Goal: Task Accomplishment & Management: Manage account settings

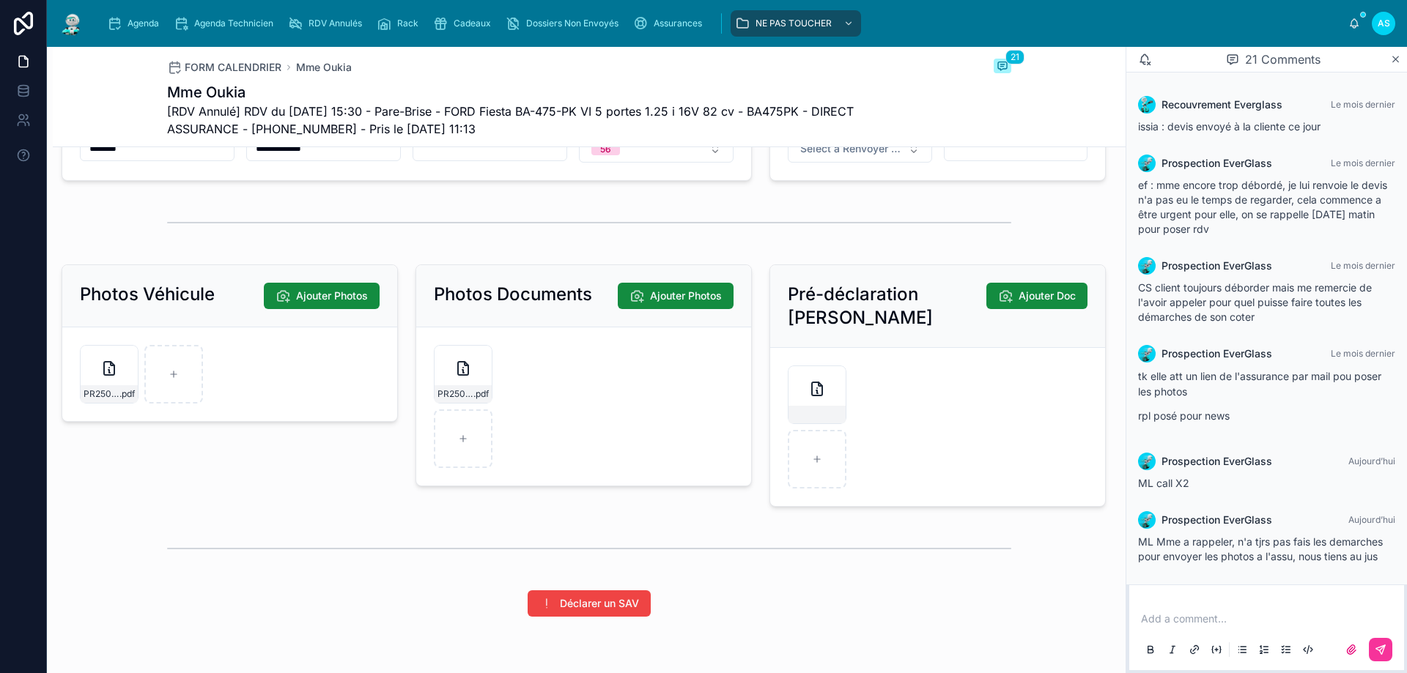
scroll to position [1905, 0]
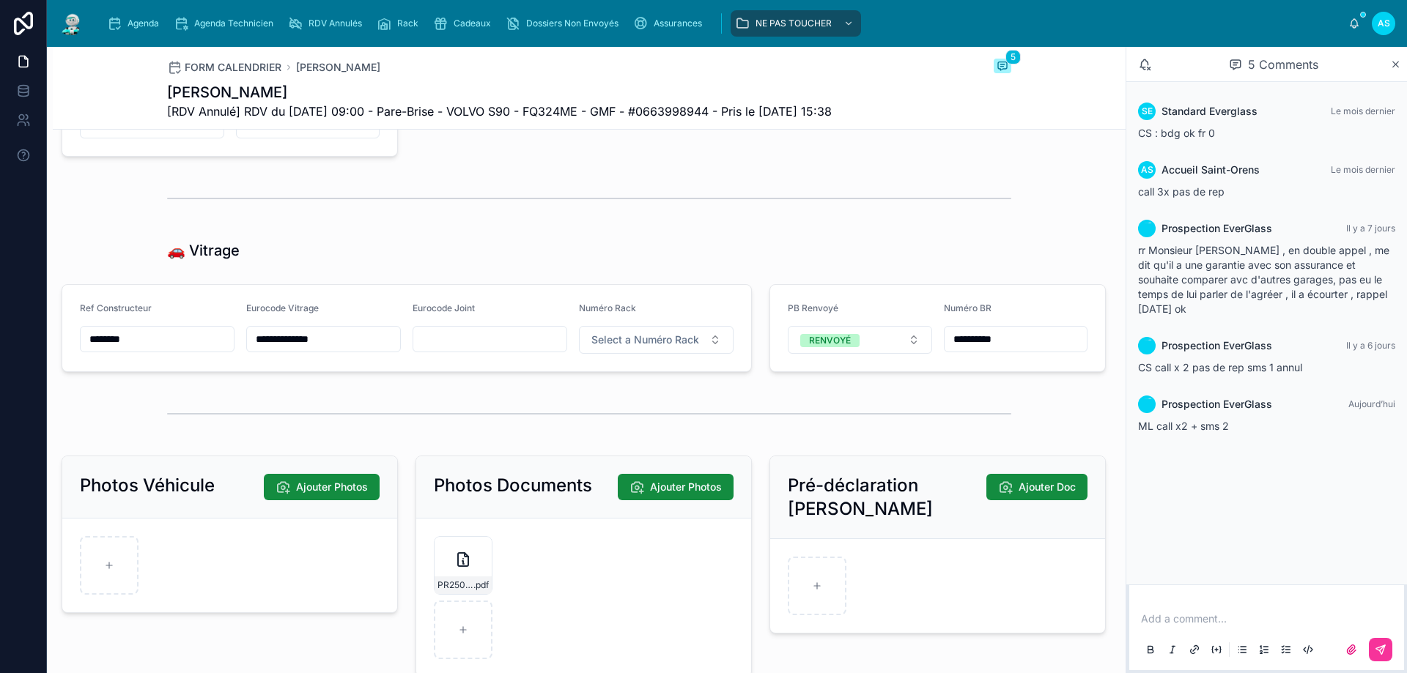
scroll to position [1685, 0]
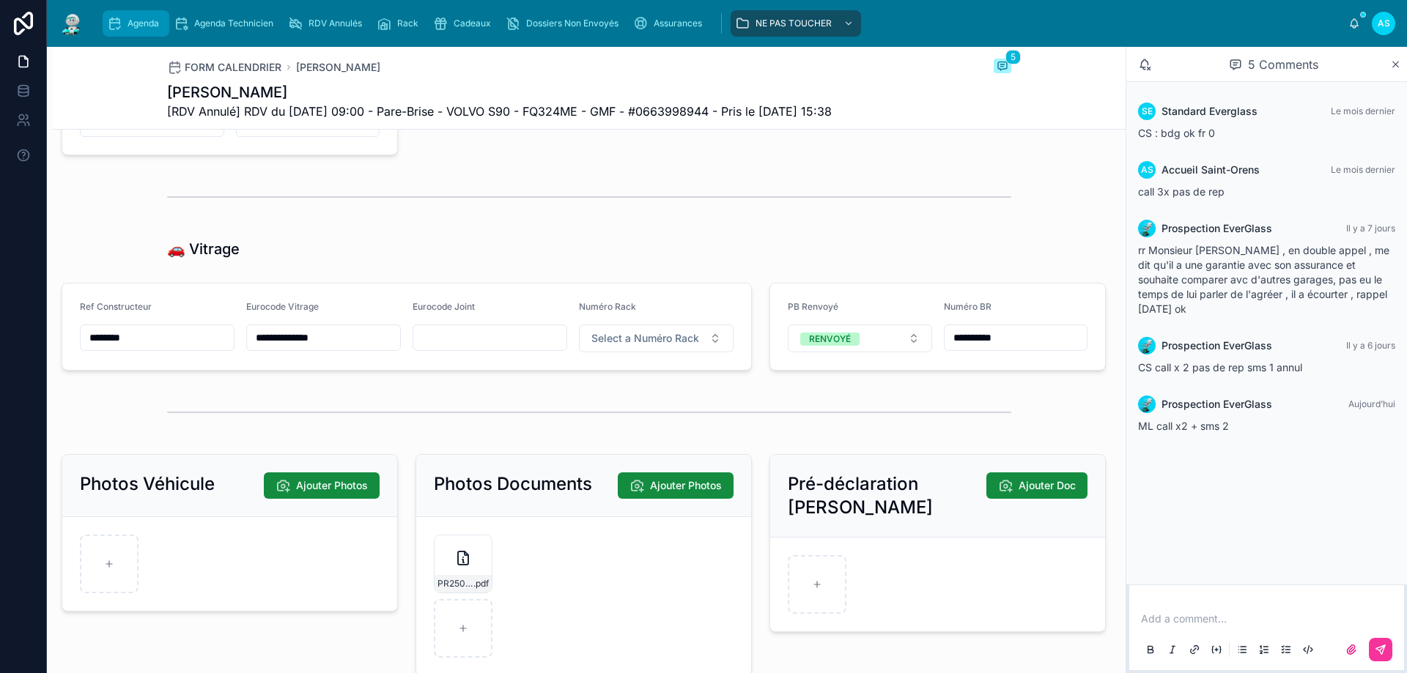
click at [155, 28] on span "Agenda" at bounding box center [143, 24] width 32 height 12
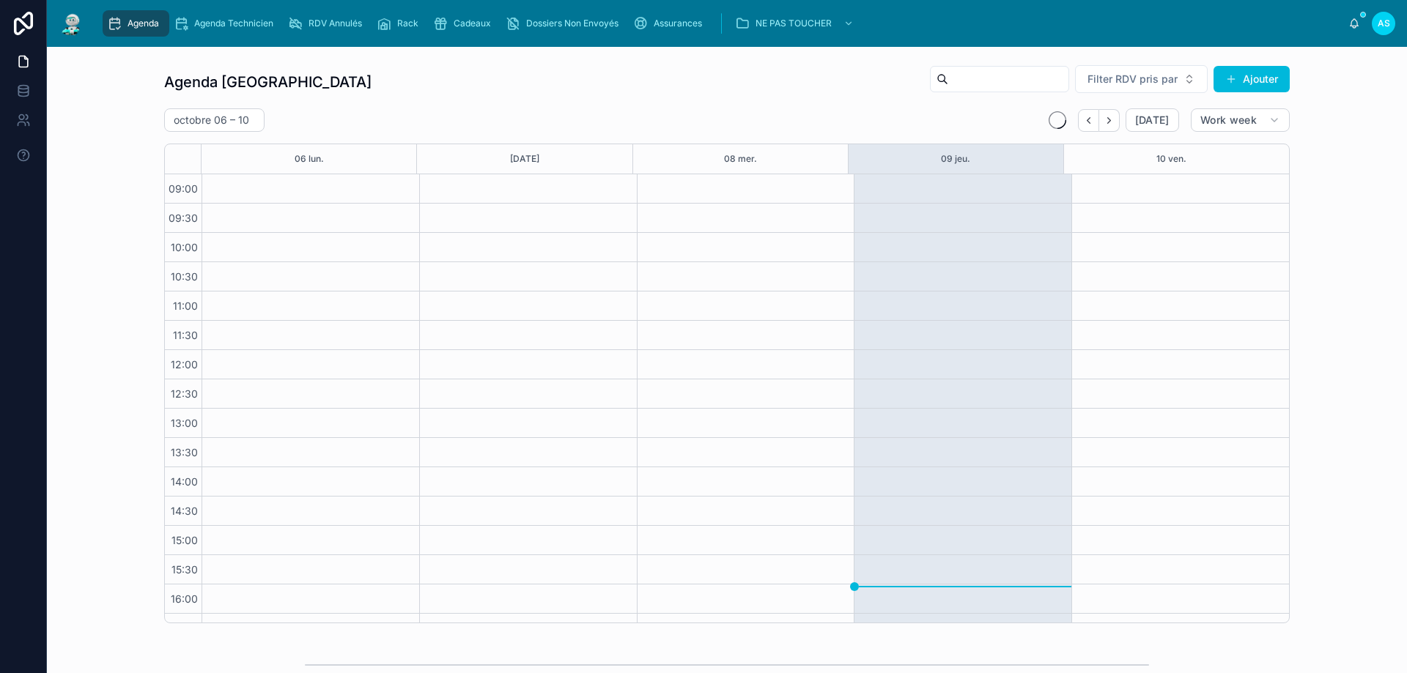
scroll to position [79, 0]
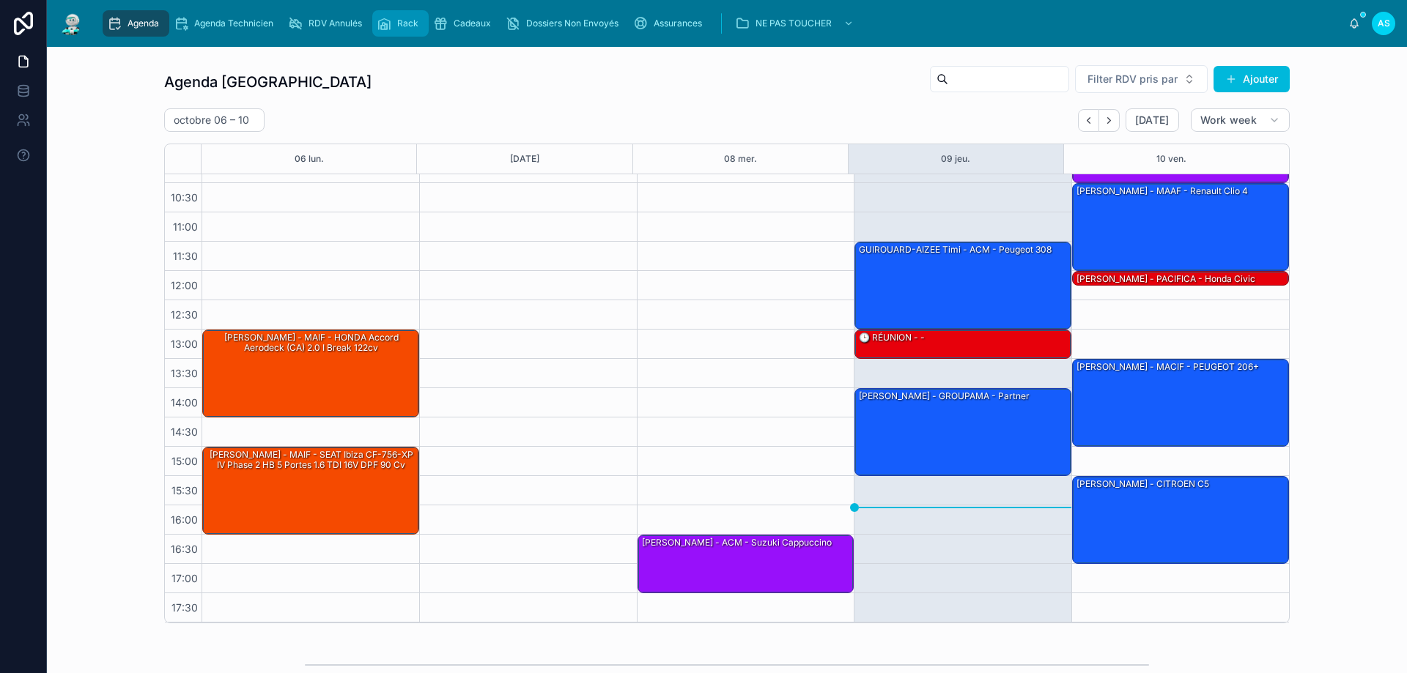
click at [397, 23] on div "Rack" at bounding box center [401, 23] width 48 height 23
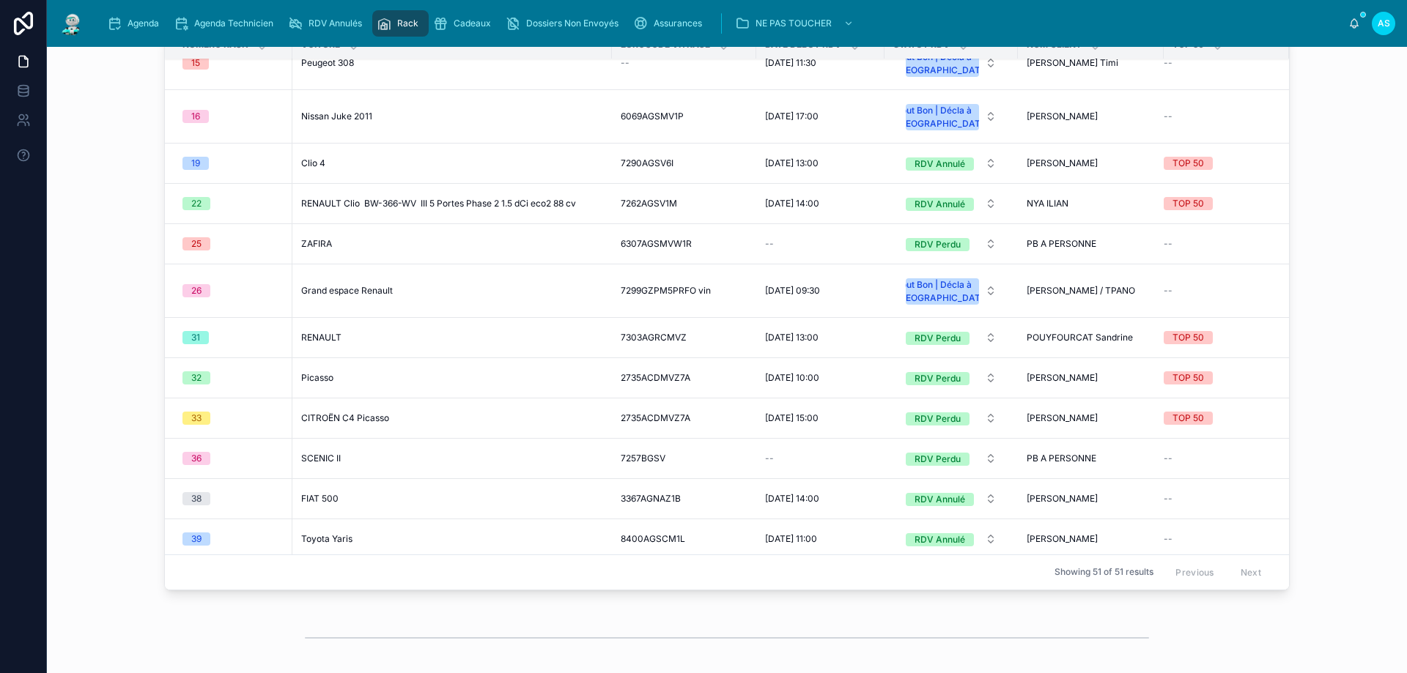
scroll to position [952, 0]
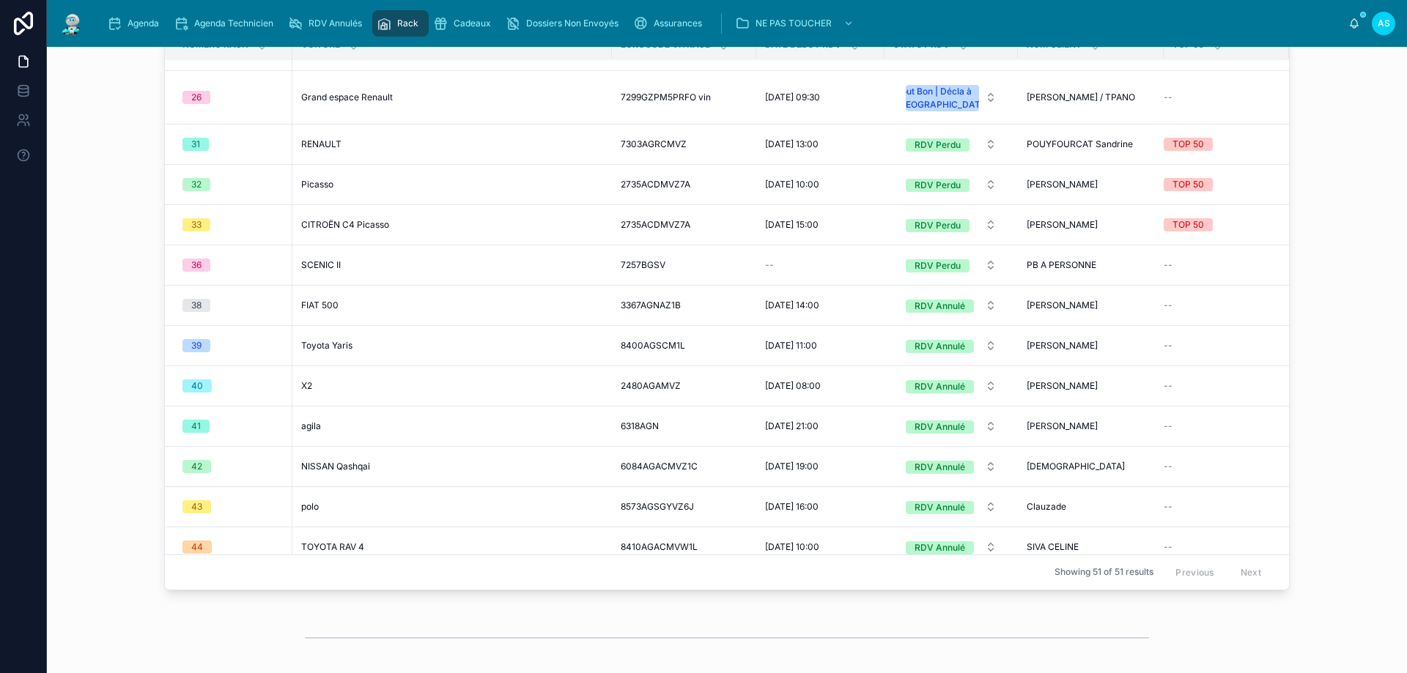
click at [325, 150] on span "RENAULT" at bounding box center [321, 144] width 40 height 12
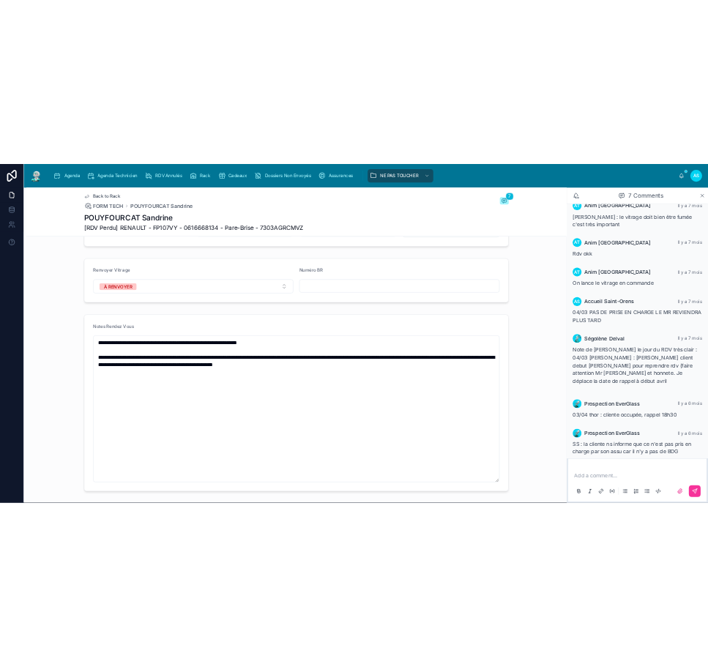
scroll to position [366, 0]
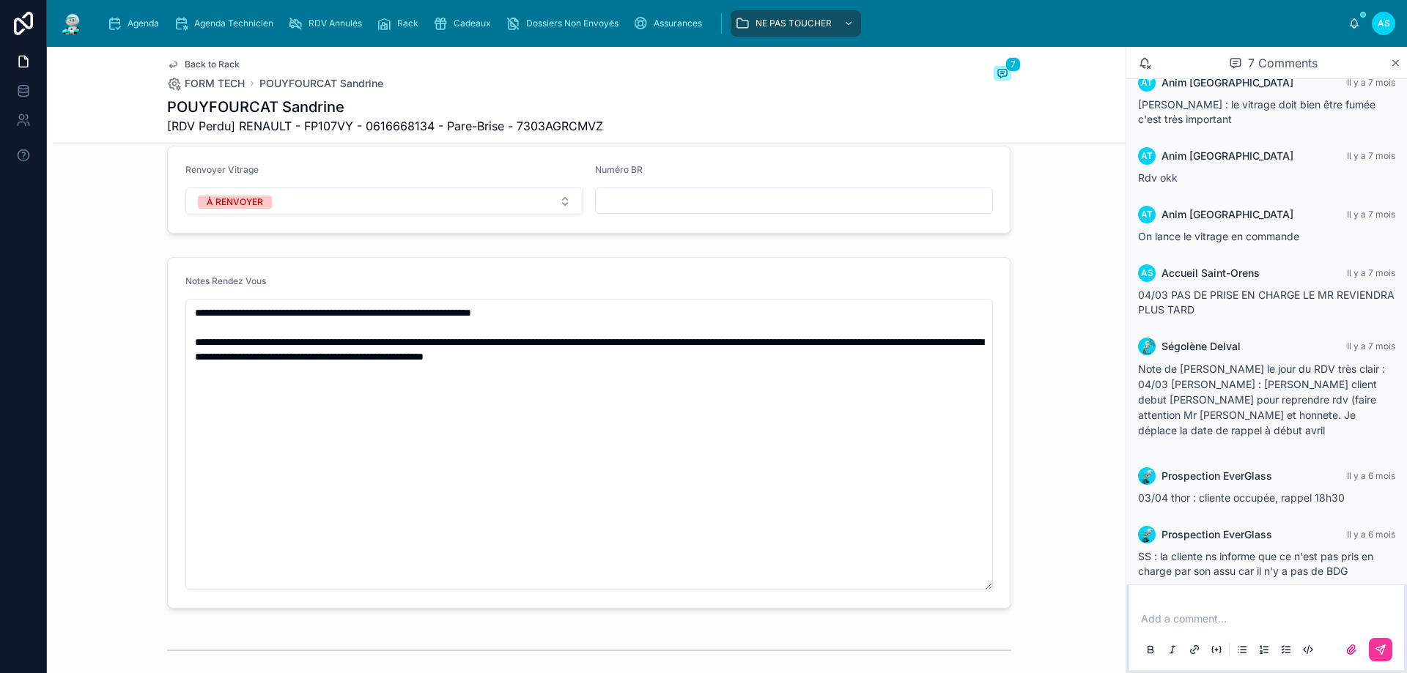
click at [112, 585] on div "**********" at bounding box center [589, 432] width 1073 height 363
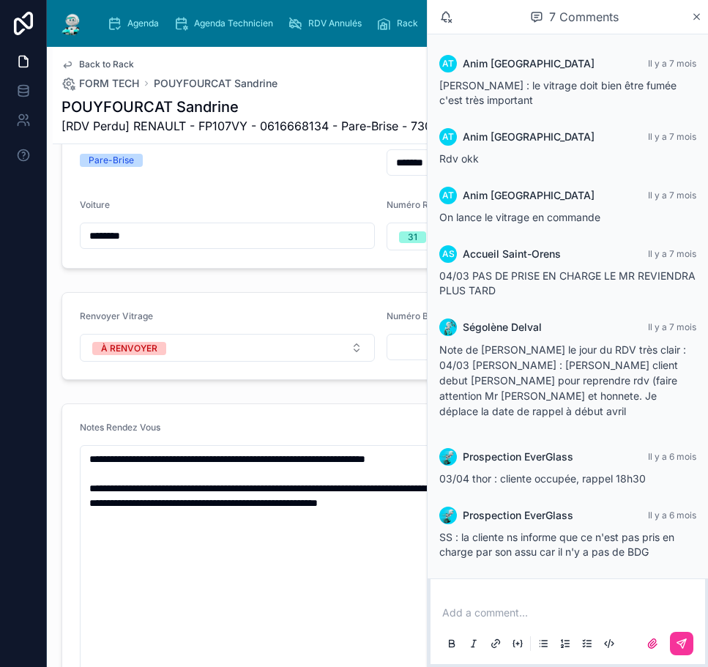
scroll to position [460, 0]
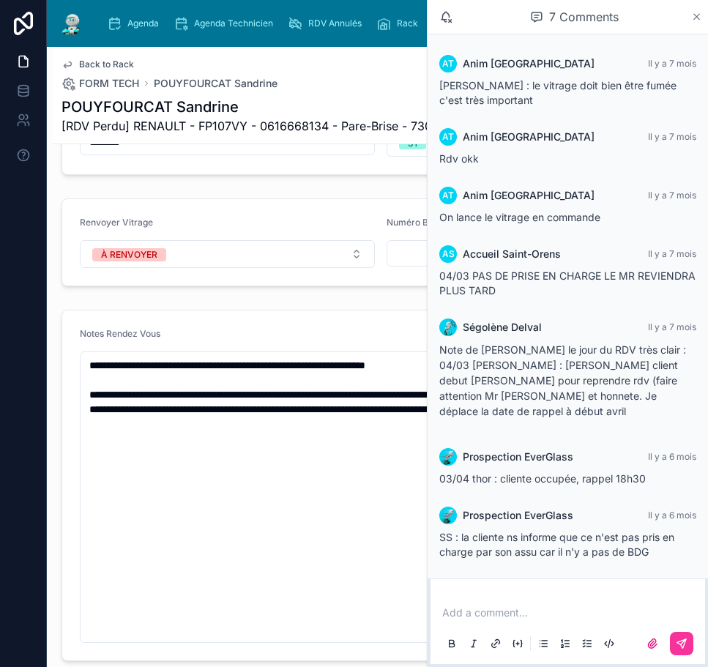
click at [700, 23] on icon at bounding box center [697, 17] width 11 height 12
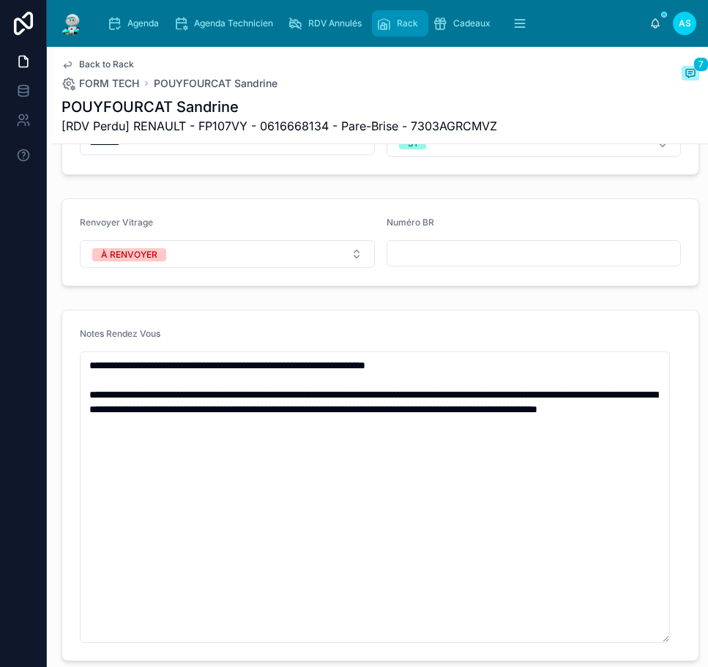
click at [394, 13] on div "Rack" at bounding box center [401, 23] width 48 height 23
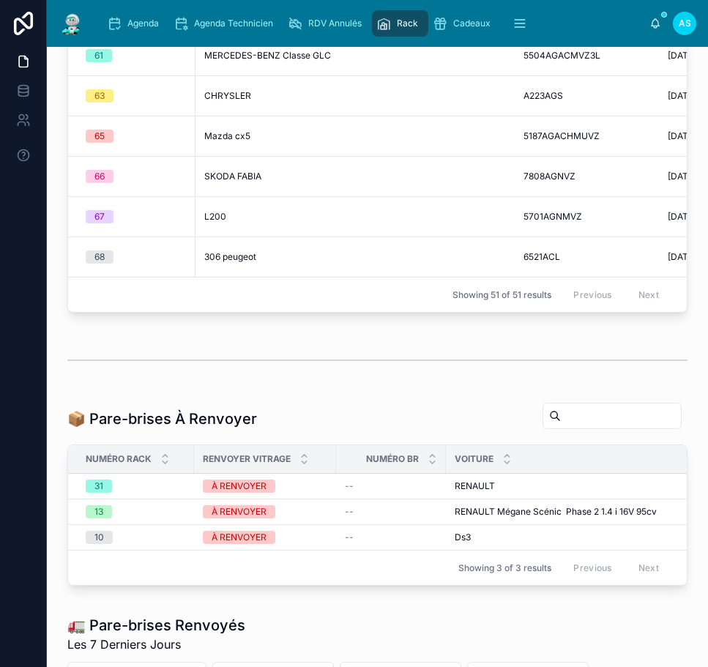
scroll to position [513, 0]
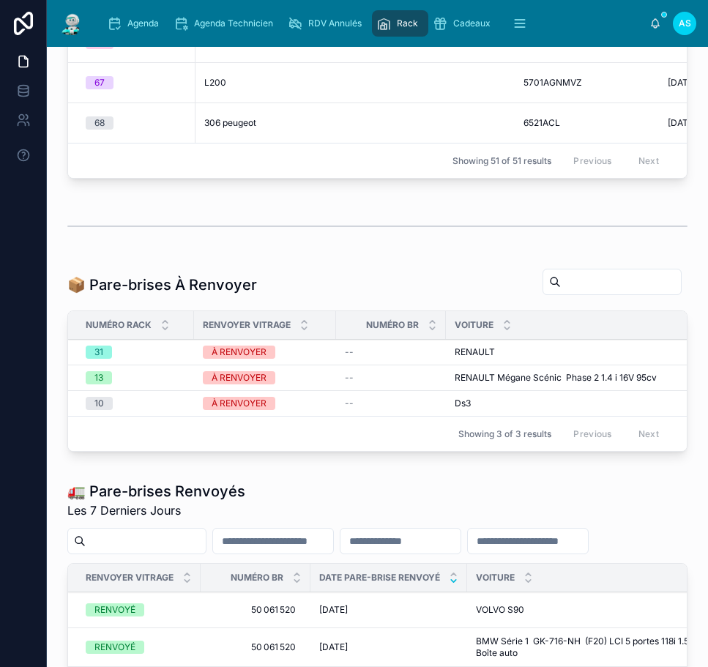
click at [270, 348] on span "À RENVOYER" at bounding box center [239, 352] width 73 height 13
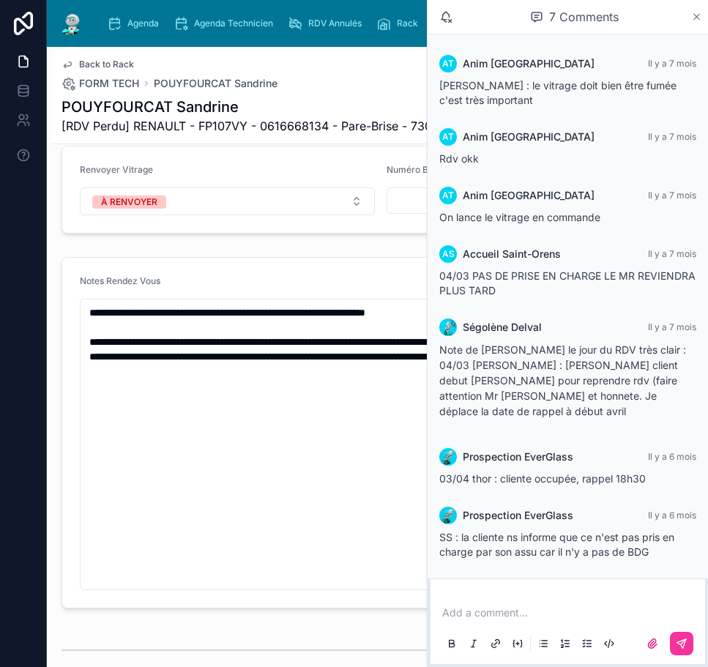
click at [702, 21] on icon at bounding box center [697, 17] width 11 height 12
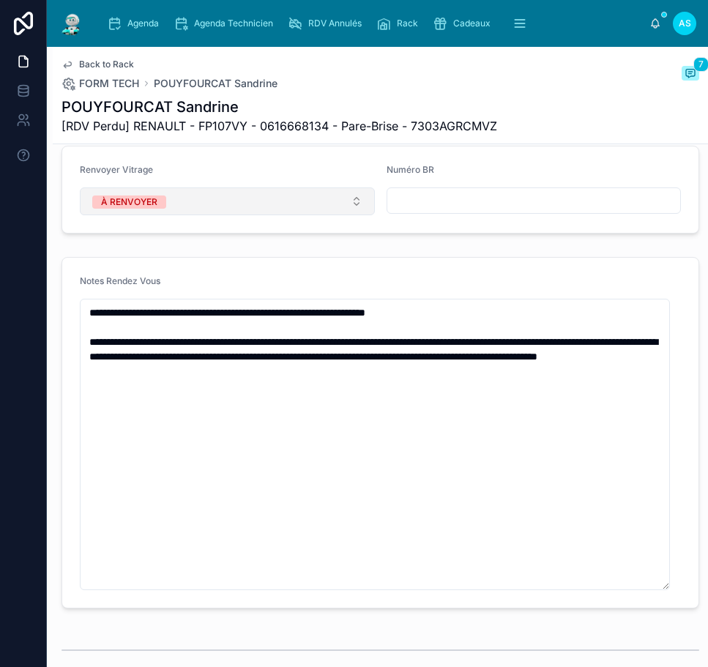
click at [329, 215] on button "À RENVOYER" at bounding box center [227, 202] width 295 height 28
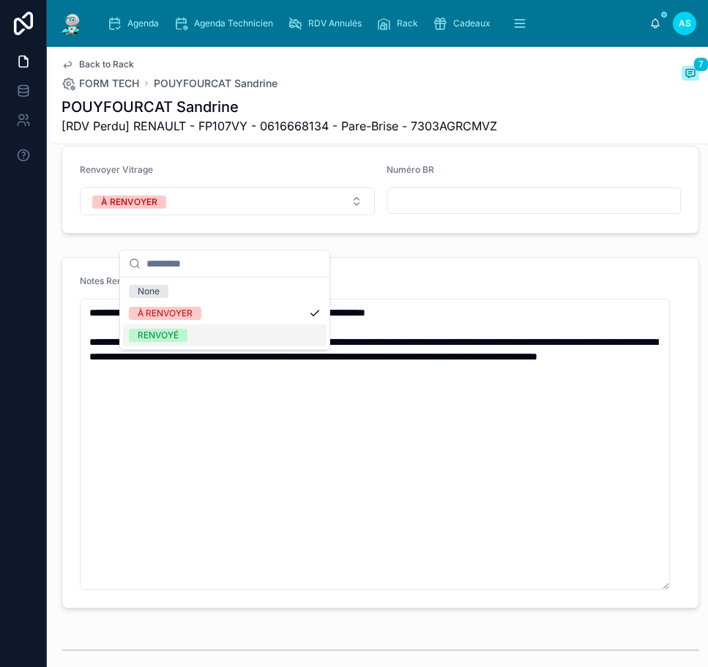
click at [205, 338] on div "RENVOYÉ" at bounding box center [225, 336] width 204 height 22
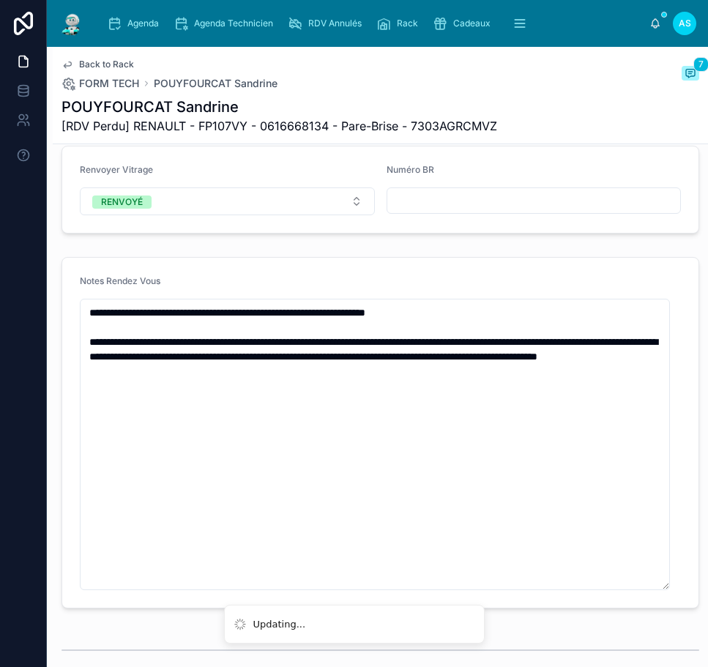
click at [449, 211] on input "text" at bounding box center [535, 200] width 294 height 21
type input "**********"
click at [144, 25] on span "Agenda" at bounding box center [143, 24] width 32 height 12
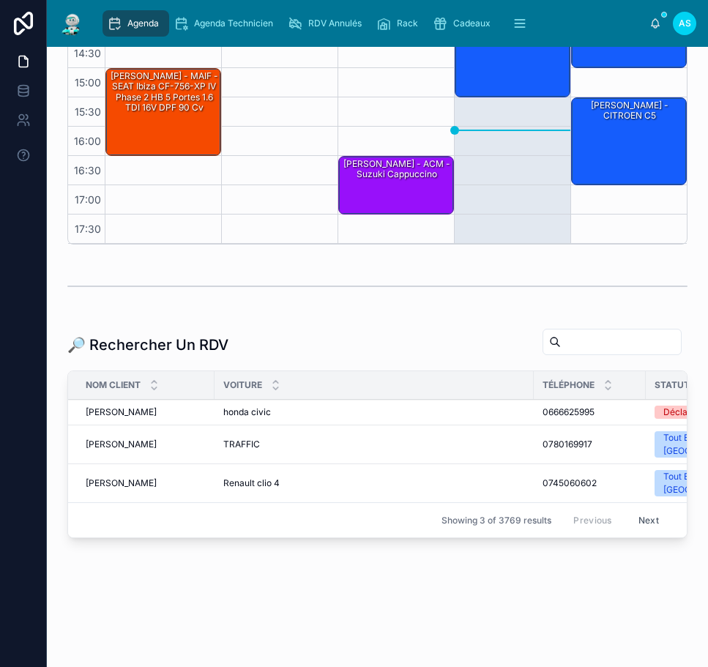
scroll to position [385, 0]
click at [592, 341] on input "text" at bounding box center [621, 342] width 120 height 21
click at [571, 332] on input "text" at bounding box center [621, 342] width 120 height 21
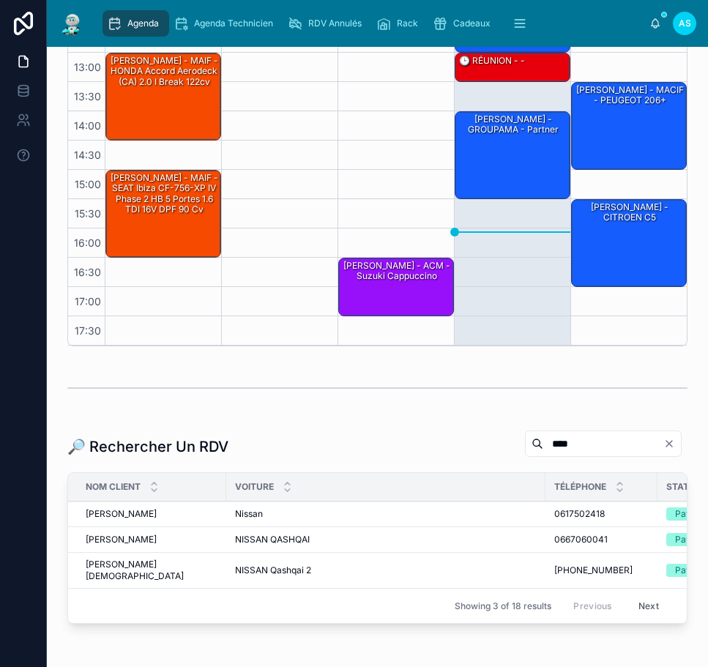
scroll to position [358, 0]
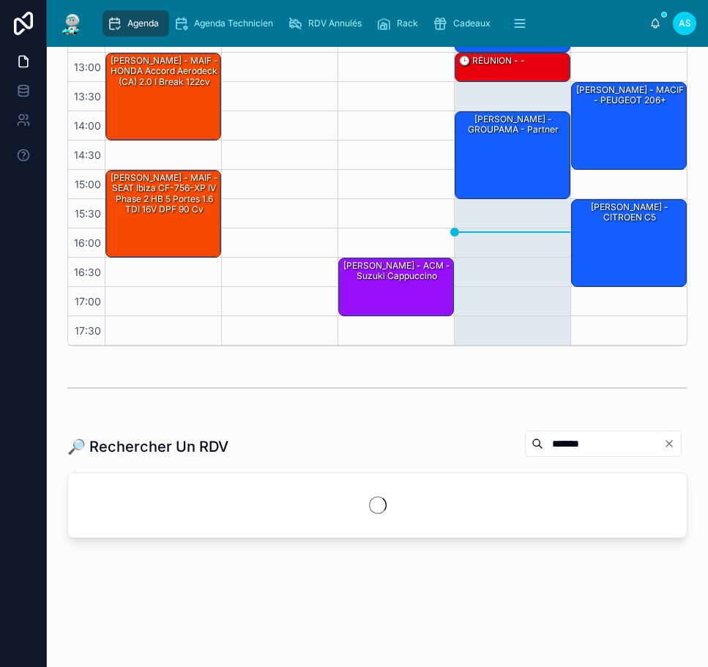
scroll to position [358, 0]
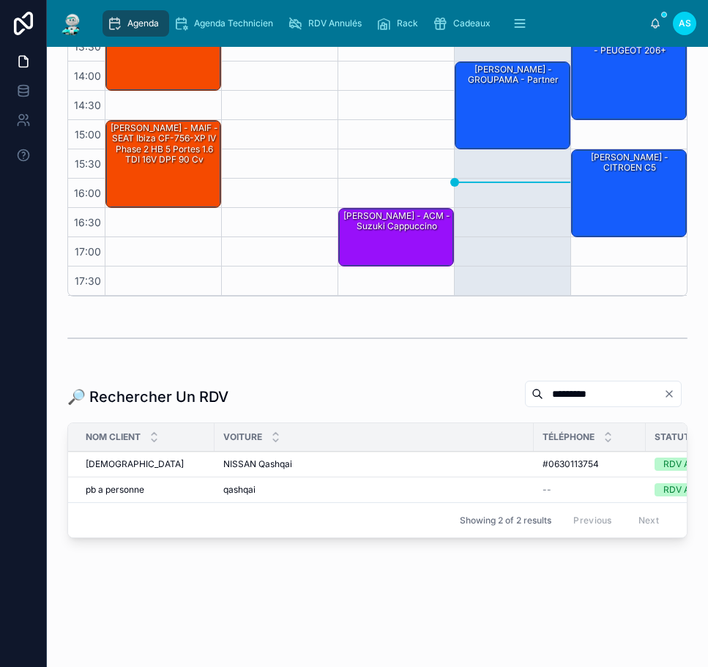
type input "*********"
click at [149, 459] on div "DOGAN DOGAN" at bounding box center [146, 465] width 120 height 12
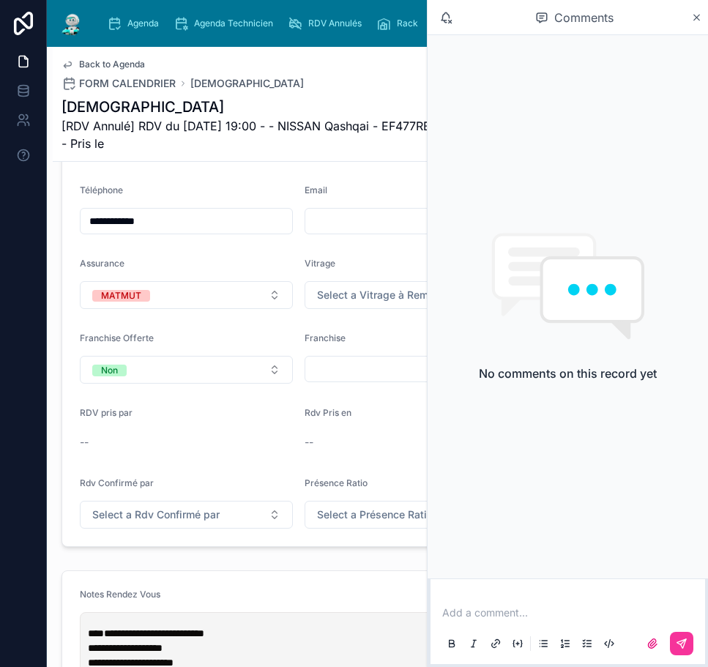
scroll to position [659, 0]
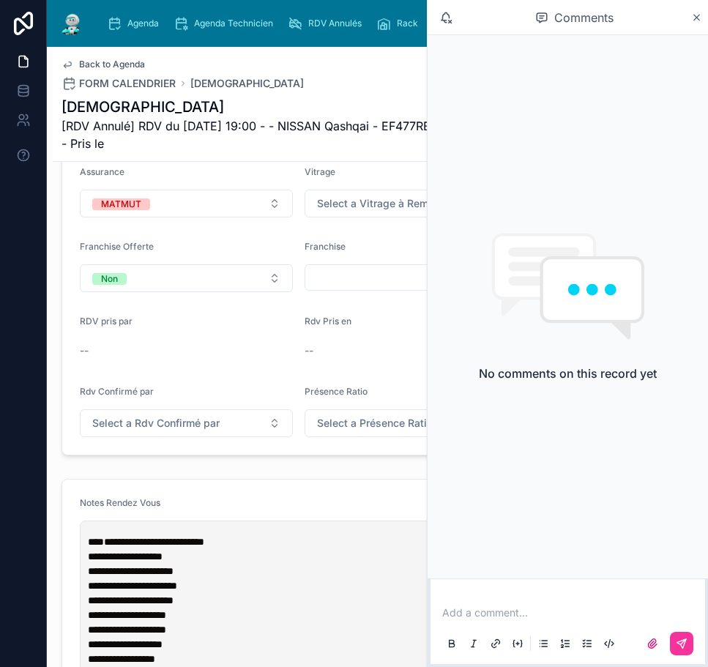
drag, startPoint x: 695, startPoint y: 15, endPoint x: 606, endPoint y: 103, distance: 125.4
click at [696, 17] on icon at bounding box center [698, 18] width 6 height 6
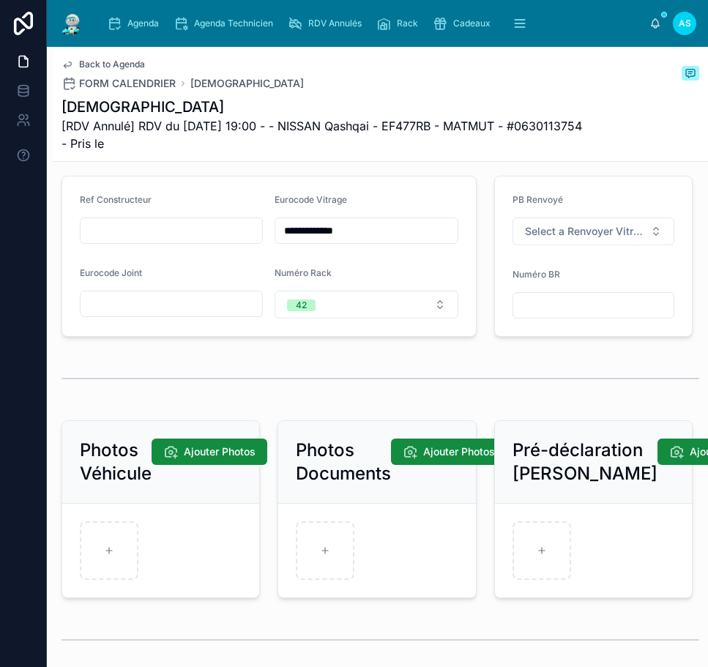
scroll to position [2784, 0]
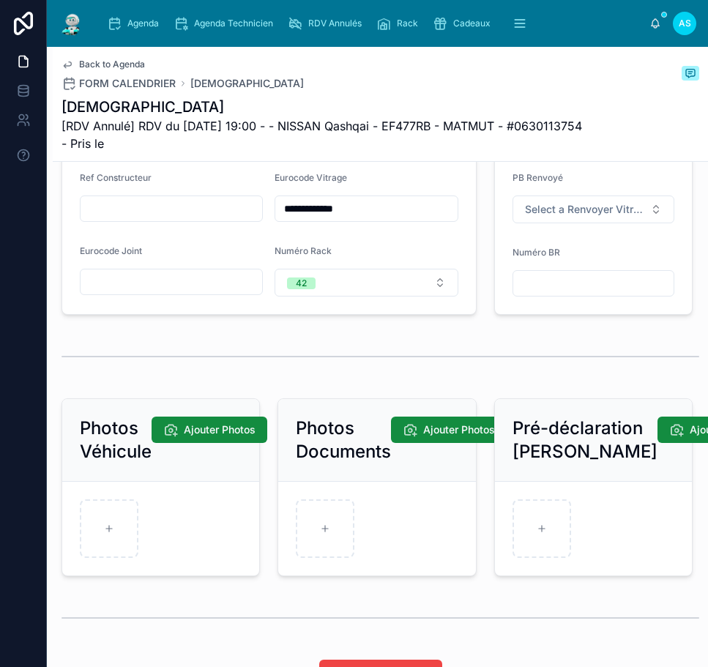
click at [136, 292] on input "text" at bounding box center [172, 282] width 182 height 21
click at [388, 358] on div at bounding box center [381, 356] width 638 height 37
click at [320, 289] on button "42" at bounding box center [366, 283] width 183 height 28
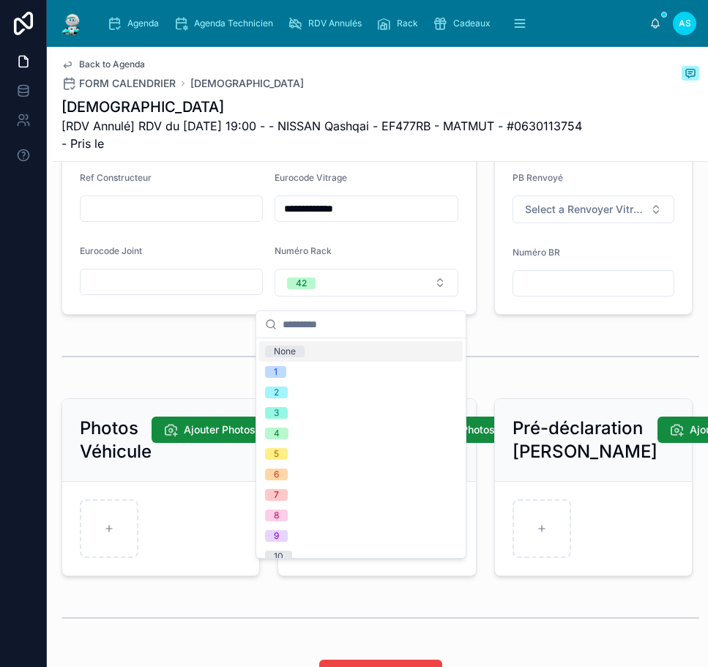
click at [307, 352] on div "None" at bounding box center [361, 351] width 204 height 21
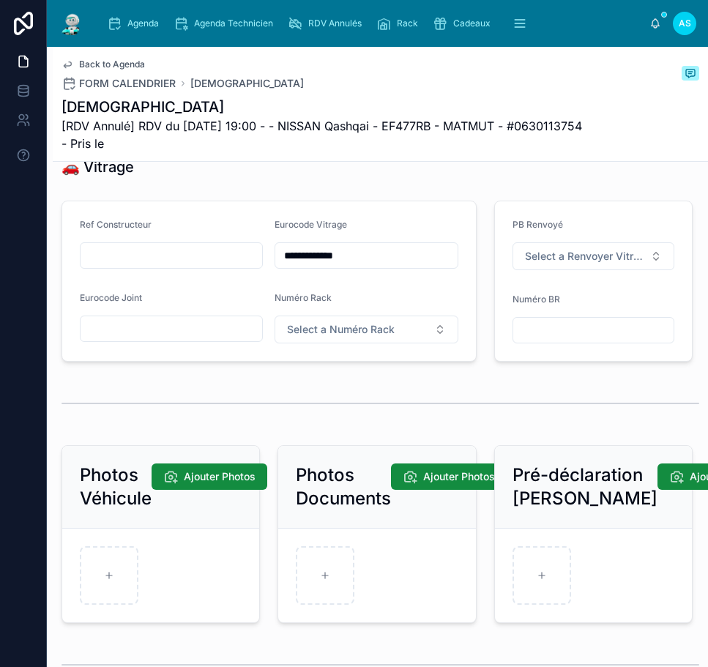
scroll to position [2638, 0]
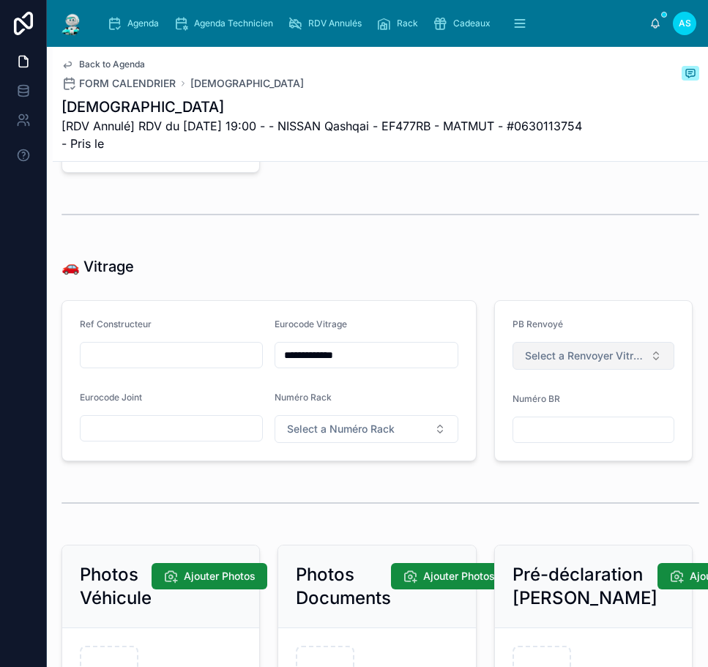
click at [554, 363] on span "Select a Renvoyer Vitrage" at bounding box center [584, 356] width 119 height 15
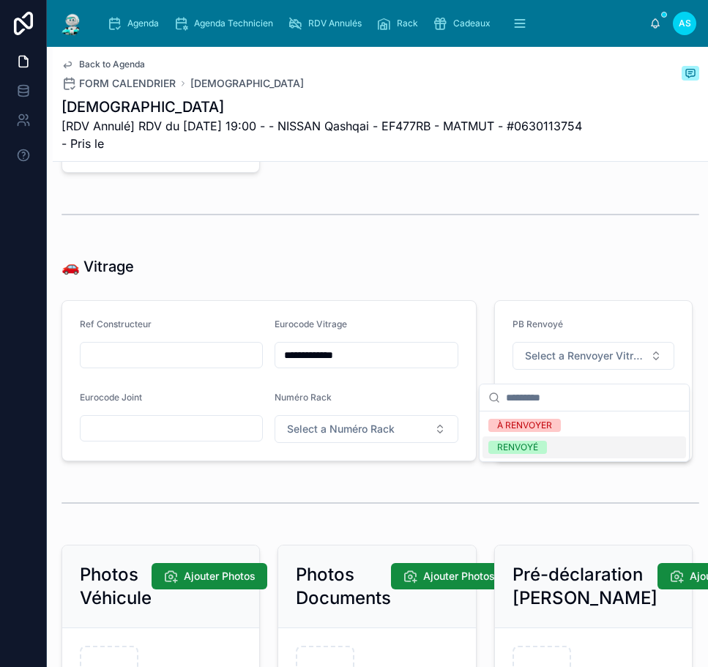
click at [534, 451] on div "RENVOYÉ" at bounding box center [517, 447] width 41 height 13
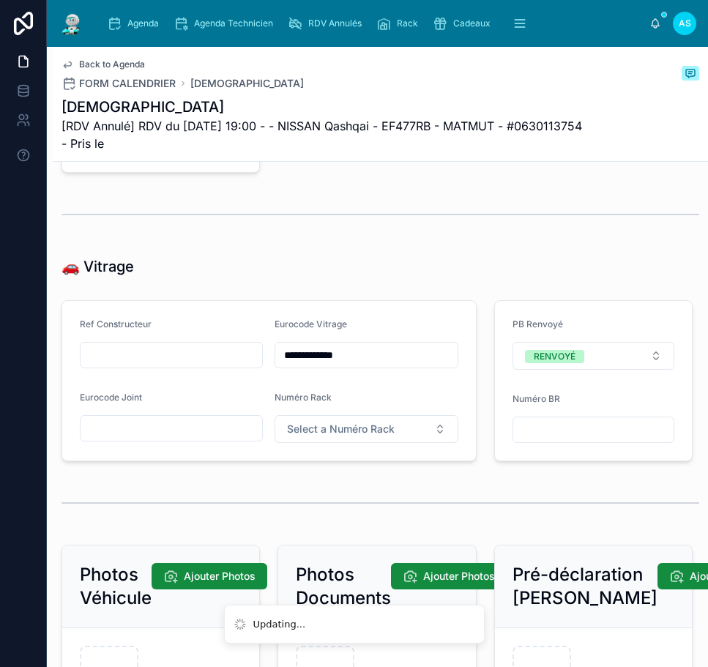
click at [543, 443] on div at bounding box center [594, 430] width 162 height 26
type input "**********"
click at [106, 60] on span "Back to Agenda" at bounding box center [112, 65] width 66 height 12
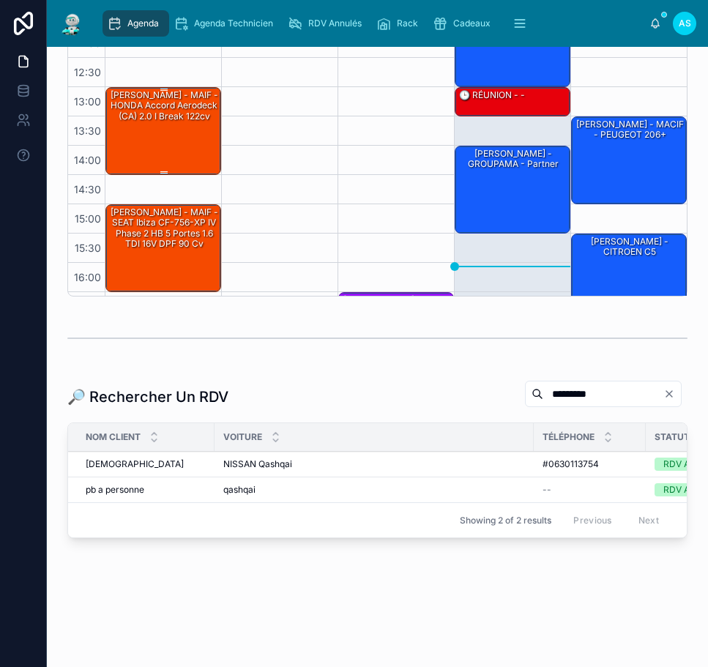
scroll to position [84, 0]
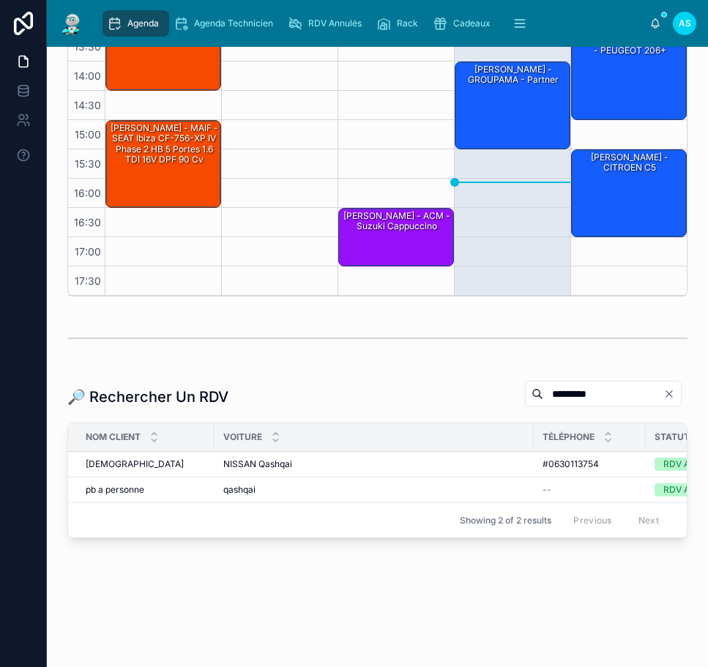
click at [667, 391] on icon "Clear" at bounding box center [670, 394] width 6 height 6
click at [621, 385] on input "*********" at bounding box center [621, 394] width 120 height 21
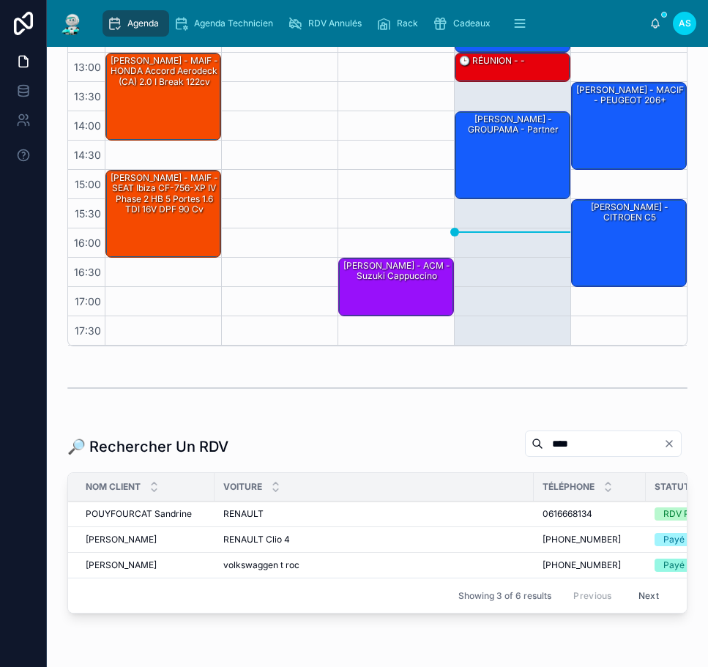
scroll to position [333, 0]
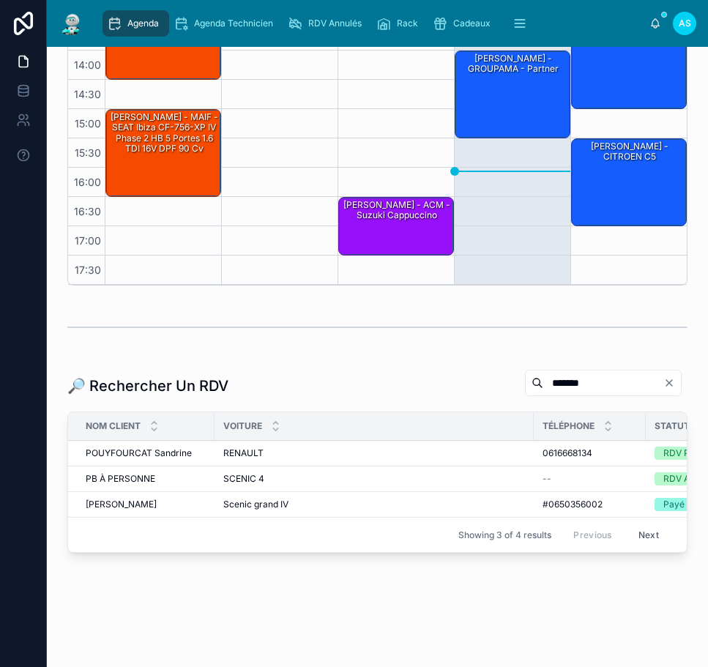
type input "*******"
click at [166, 453] on span "POUYFOURCAT Sandrine" at bounding box center [139, 454] width 106 height 12
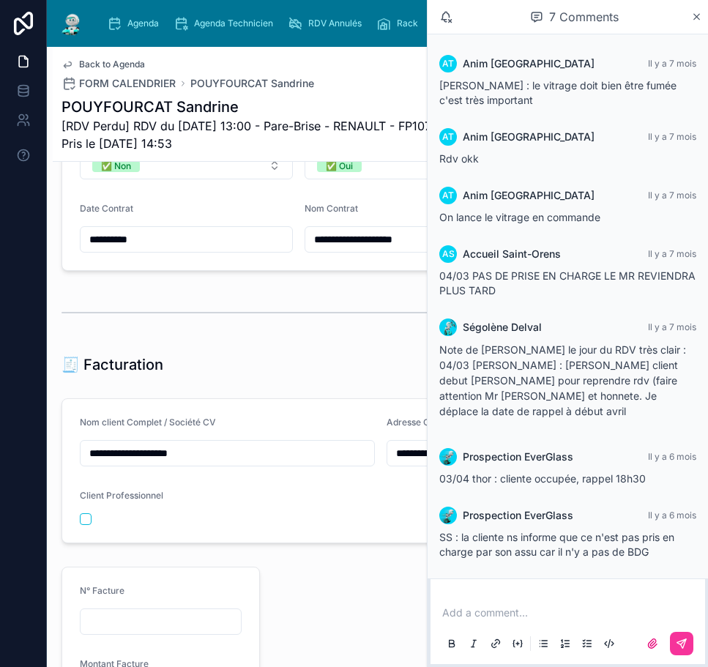
scroll to position [2051, 0]
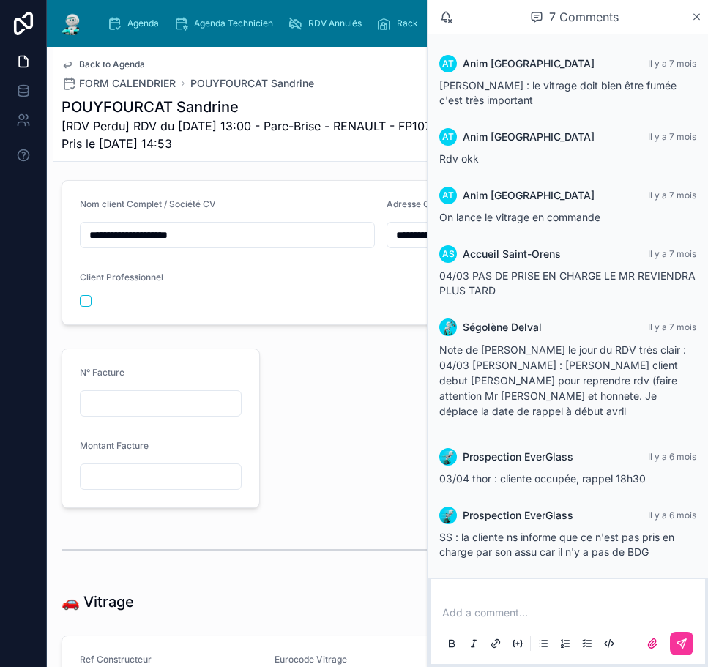
click at [704, 15] on div "7 Comments" at bounding box center [568, 17] width 281 height 34
click at [698, 17] on icon at bounding box center [697, 17] width 11 height 12
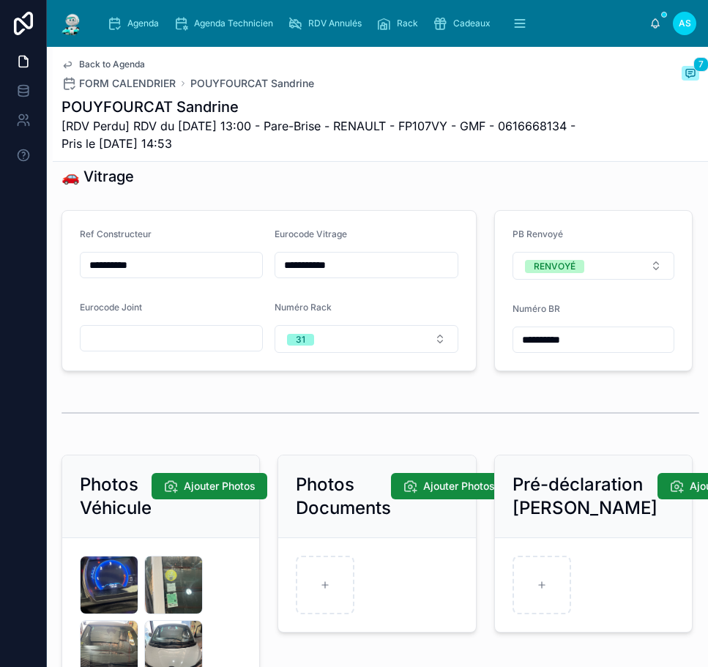
scroll to position [2491, 0]
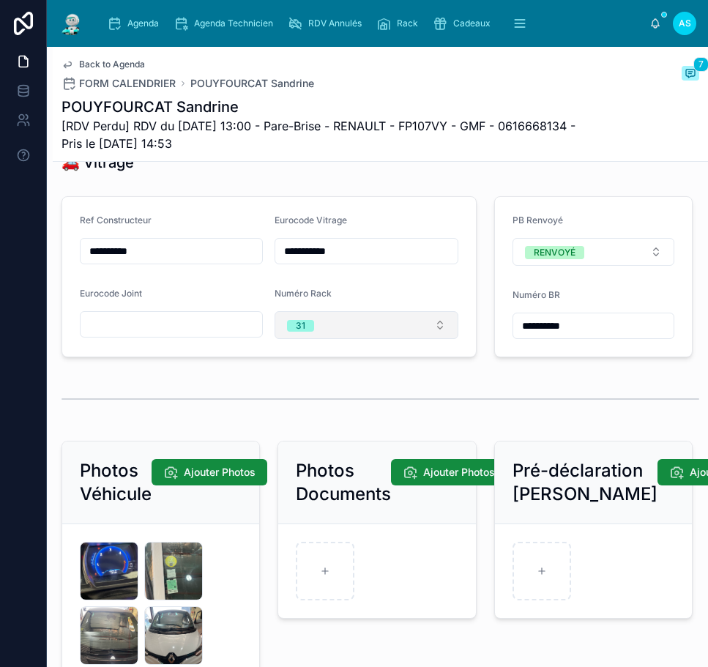
click at [347, 339] on button "31" at bounding box center [366, 325] width 183 height 28
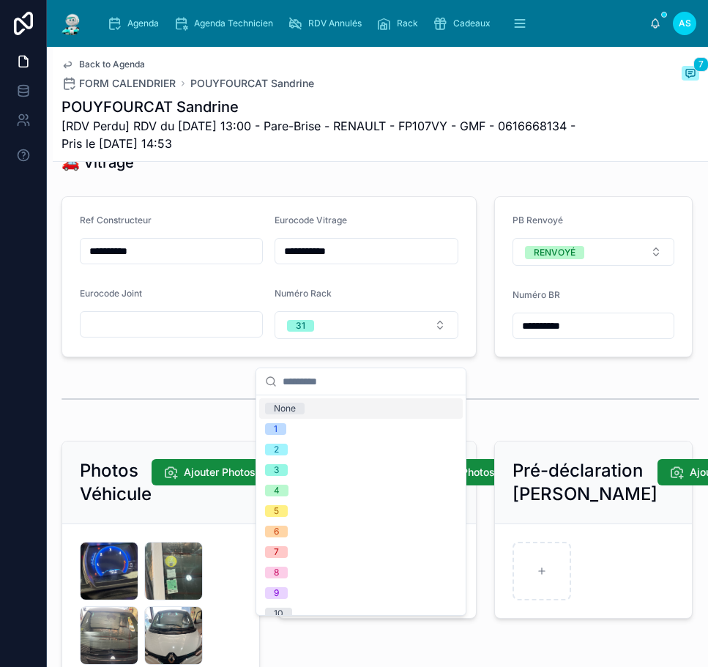
click at [330, 412] on div "None" at bounding box center [361, 409] width 204 height 21
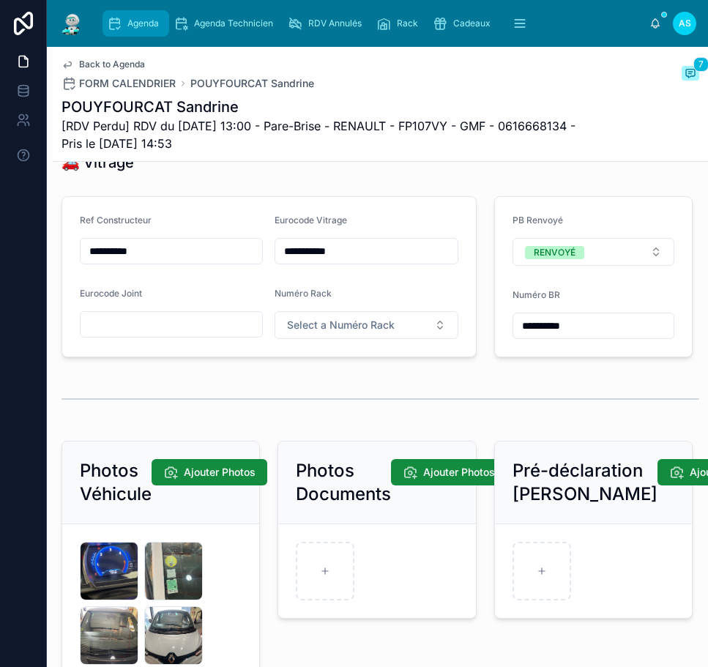
click at [136, 25] on span "Agenda" at bounding box center [143, 24] width 32 height 12
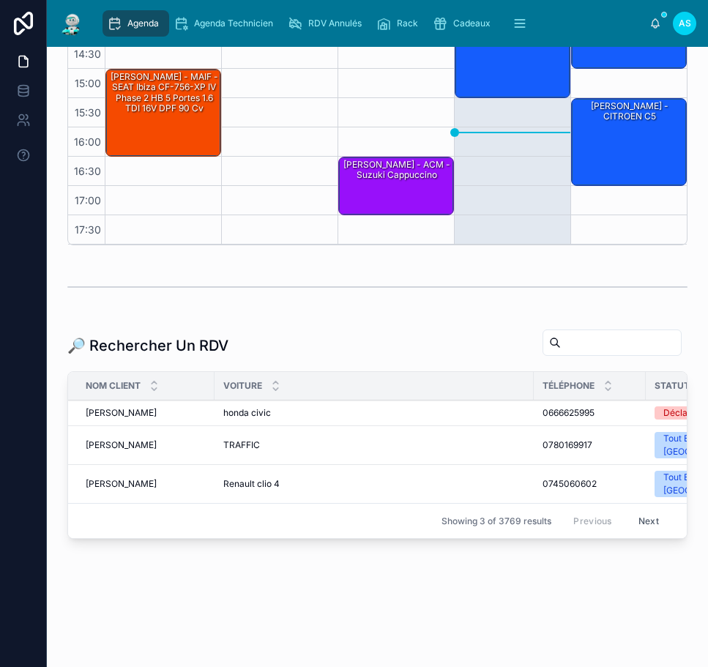
scroll to position [385, 0]
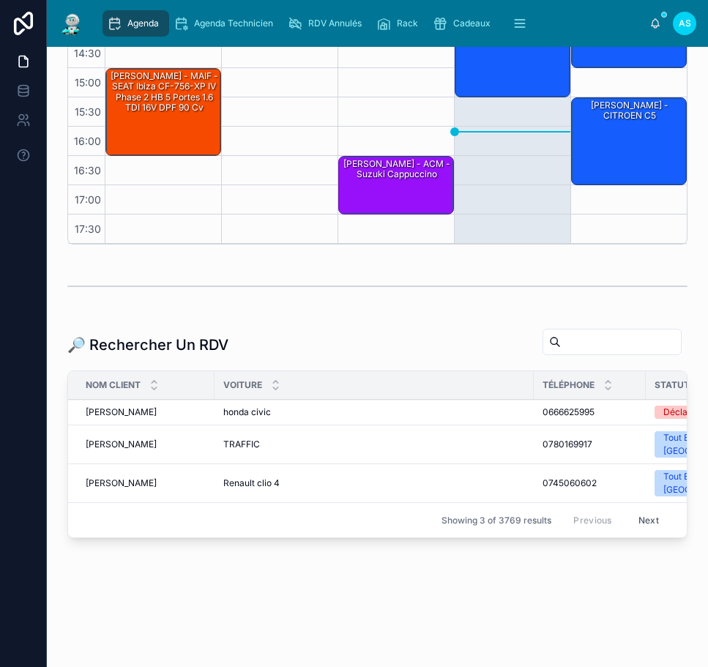
click at [593, 332] on input "text" at bounding box center [621, 342] width 120 height 21
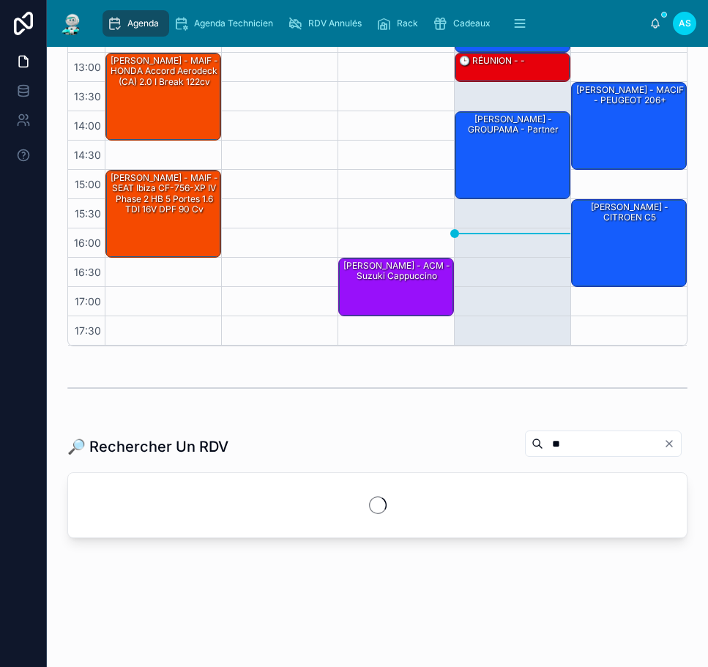
scroll to position [385, 0]
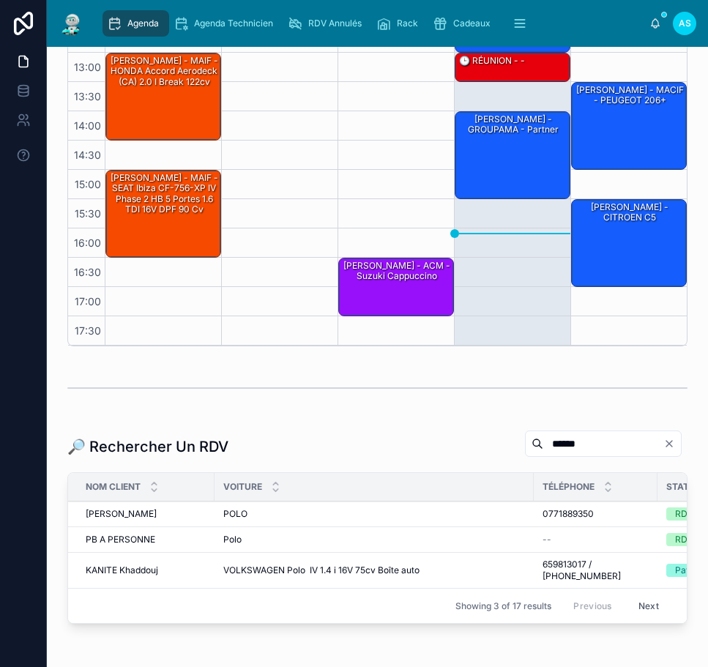
scroll to position [369, 0]
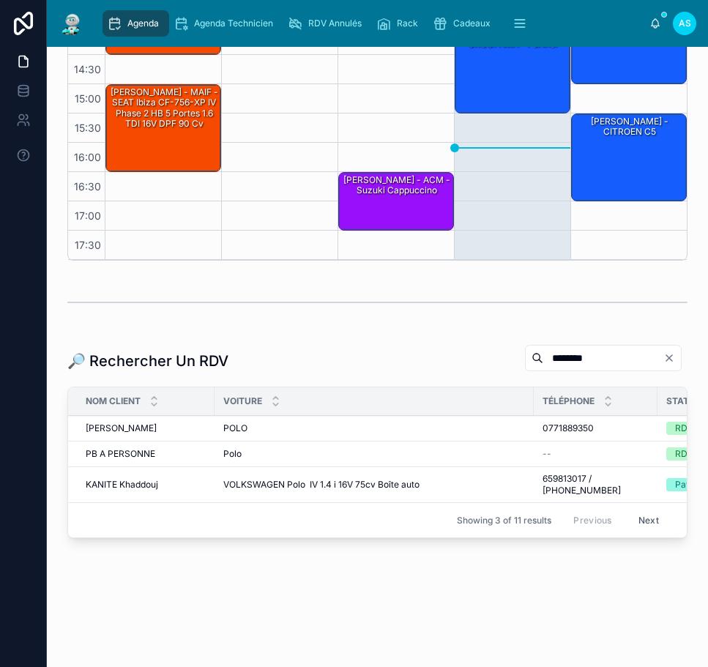
scroll to position [0, 141]
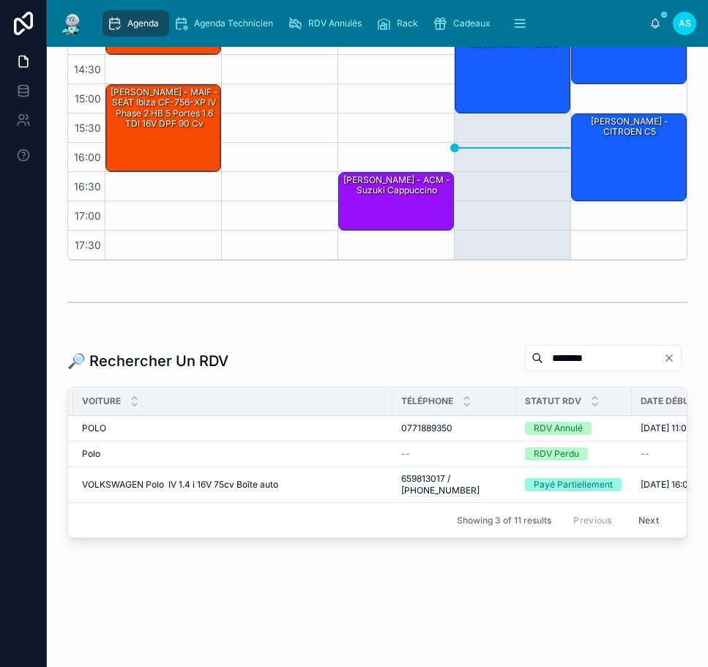
type input "********"
click at [191, 423] on div "POLO POLO" at bounding box center [233, 429] width 302 height 12
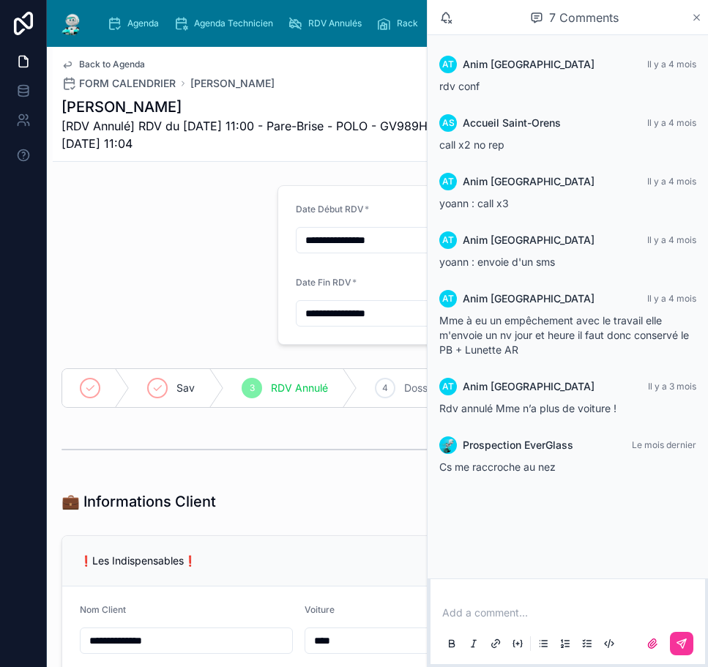
click at [701, 15] on icon at bounding box center [697, 18] width 11 height 12
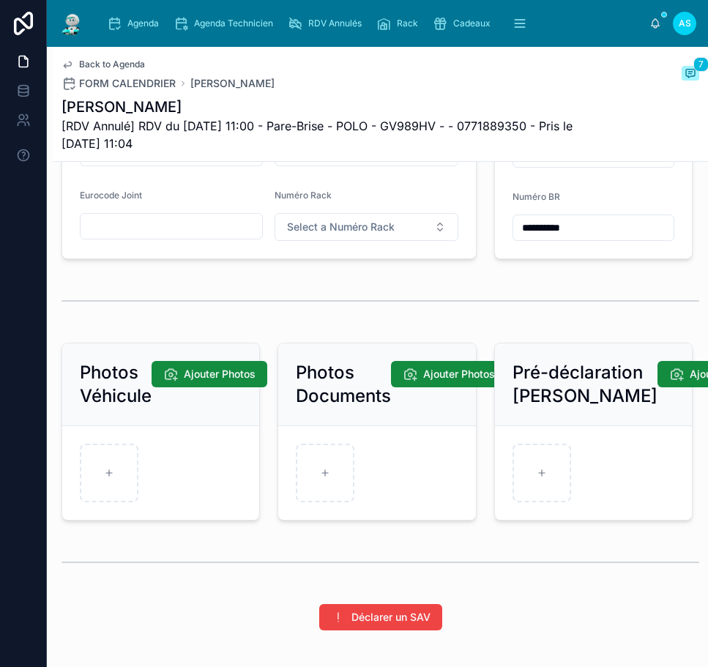
scroll to position [2491, 0]
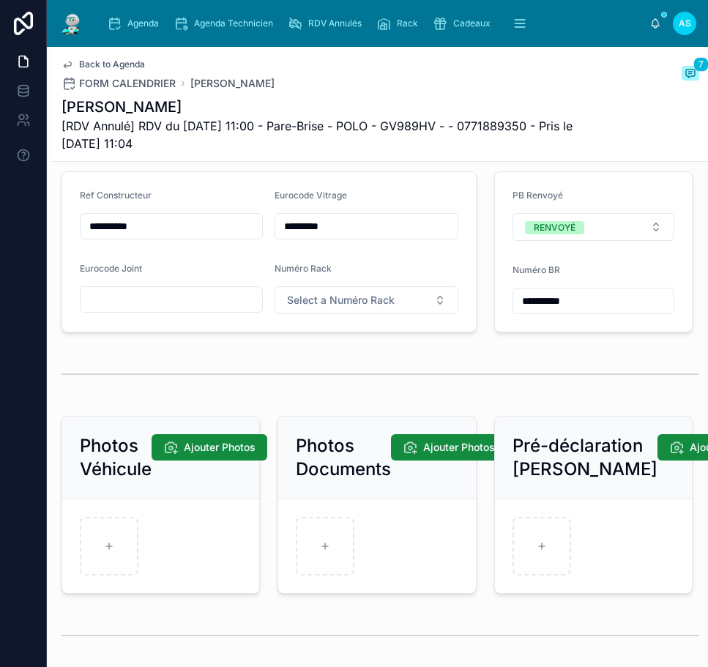
click at [95, 62] on span "Back to Agenda" at bounding box center [112, 65] width 66 height 12
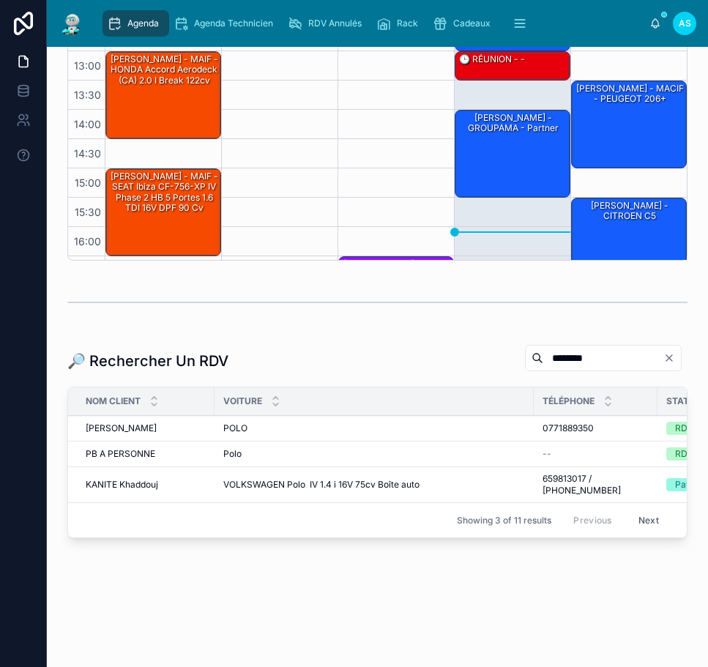
scroll to position [84, 0]
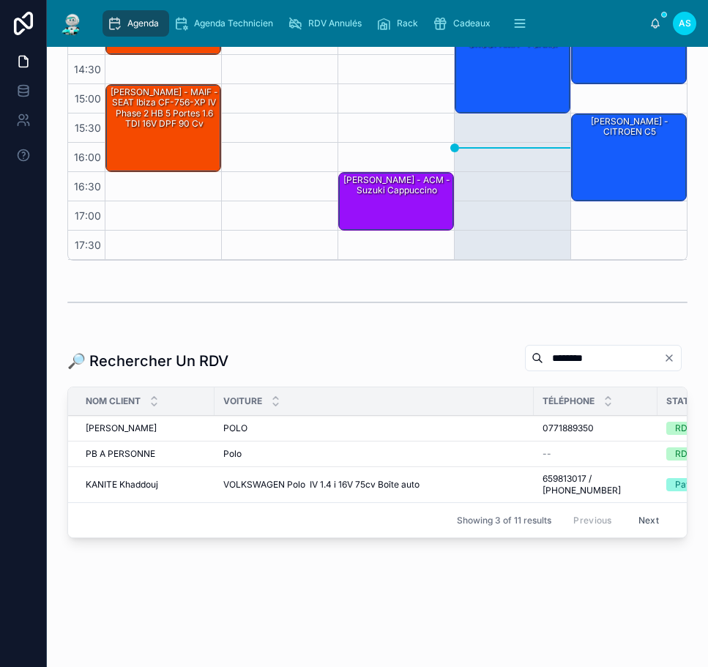
click at [571, 348] on input "********" at bounding box center [604, 358] width 120 height 21
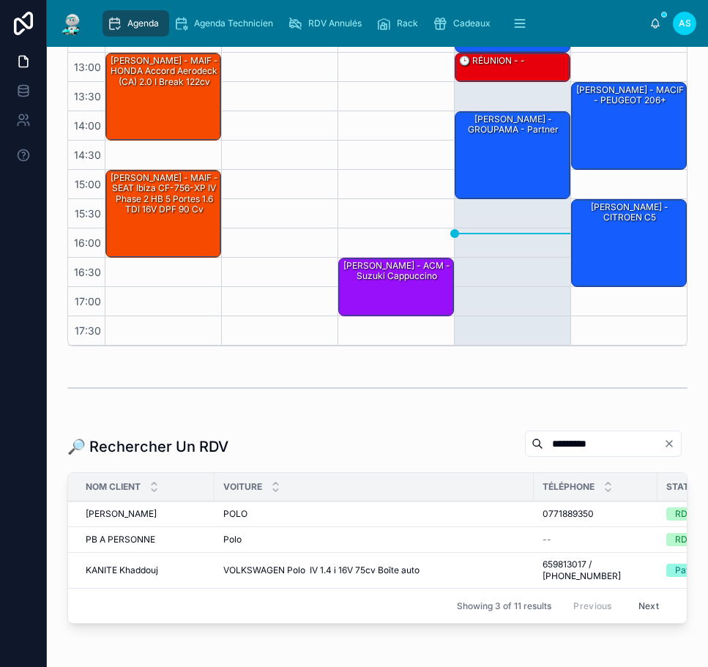
scroll to position [369, 0]
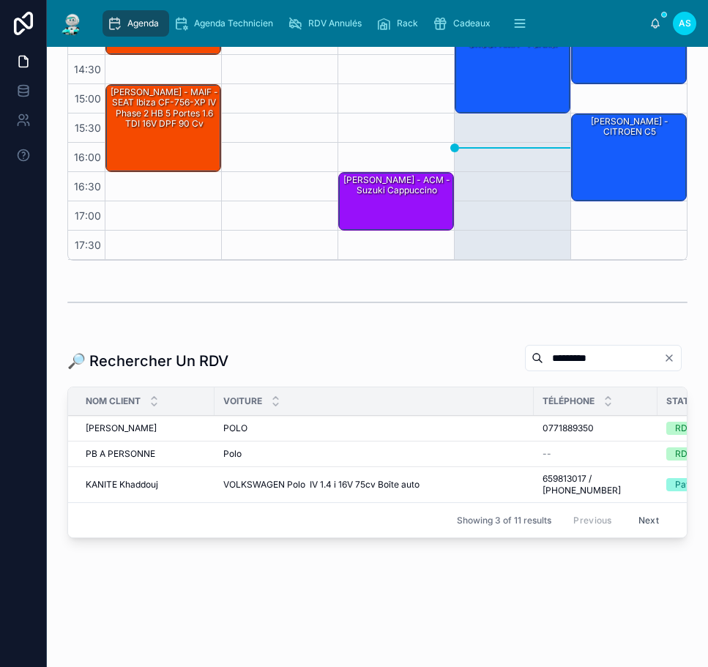
type input "*********"
click at [455, 423] on div "POLO POLO" at bounding box center [374, 429] width 302 height 12
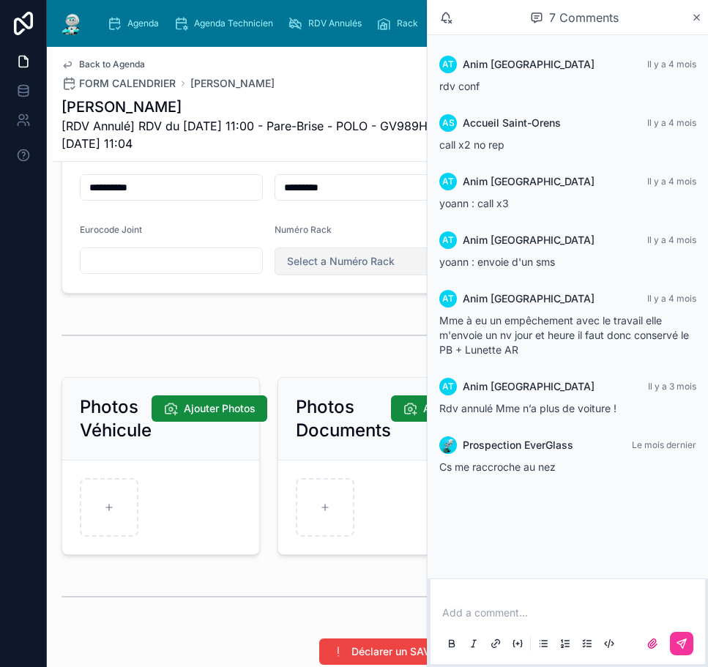
scroll to position [2640, 0]
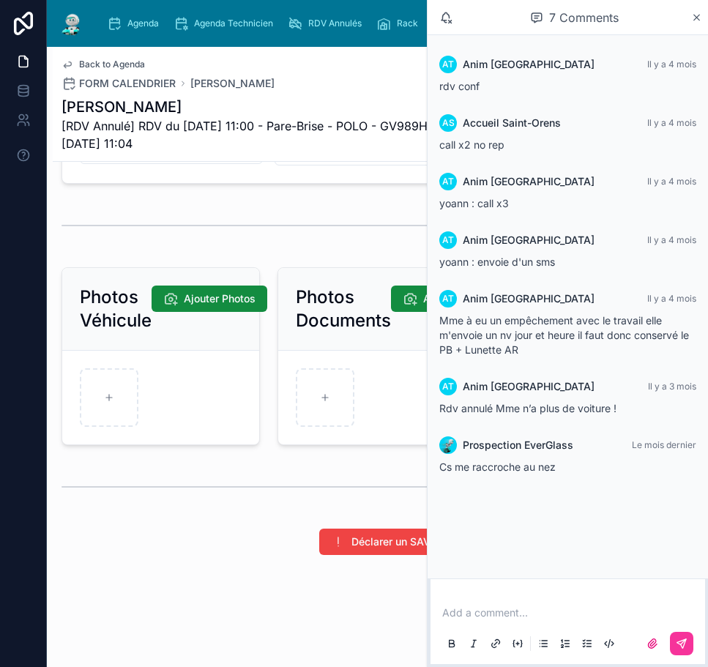
drag, startPoint x: 698, startPoint y: 15, endPoint x: 634, endPoint y: 88, distance: 97.1
click at [699, 15] on icon at bounding box center [697, 18] width 11 height 12
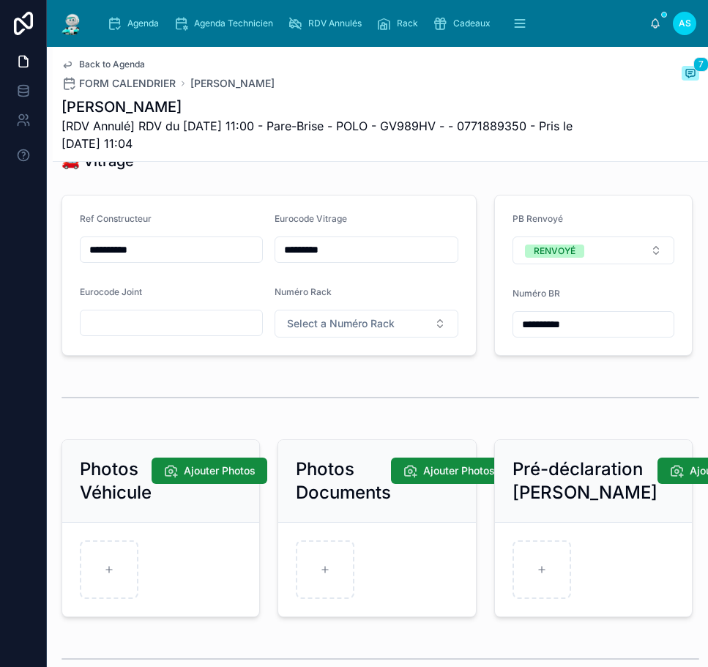
scroll to position [2493, 0]
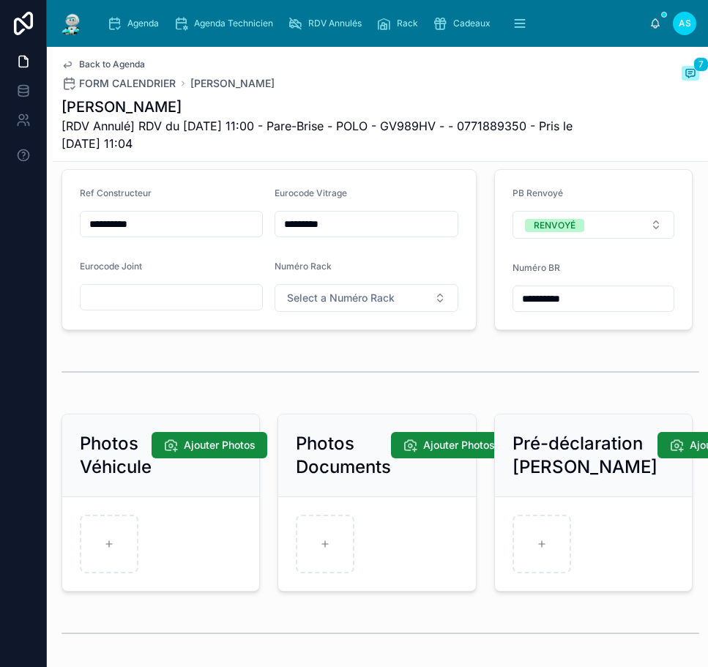
click at [107, 62] on span "Back to Agenda" at bounding box center [112, 65] width 66 height 12
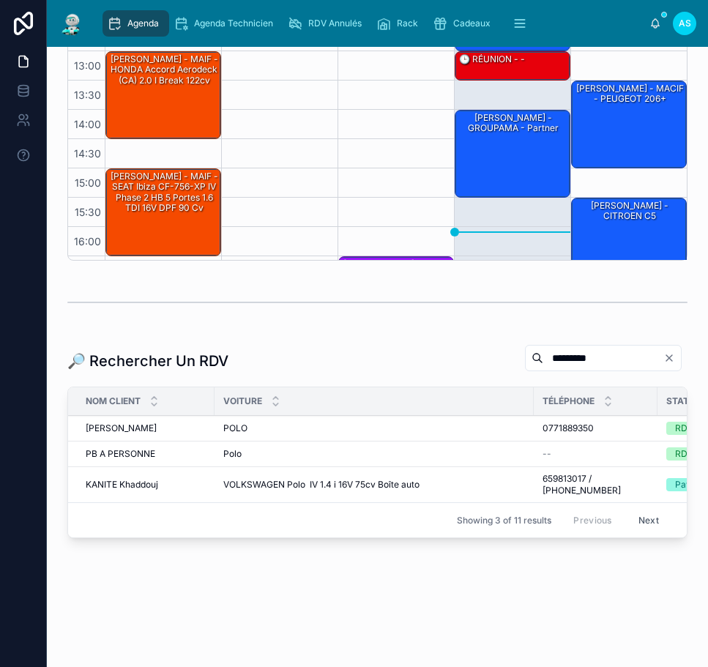
scroll to position [84, 0]
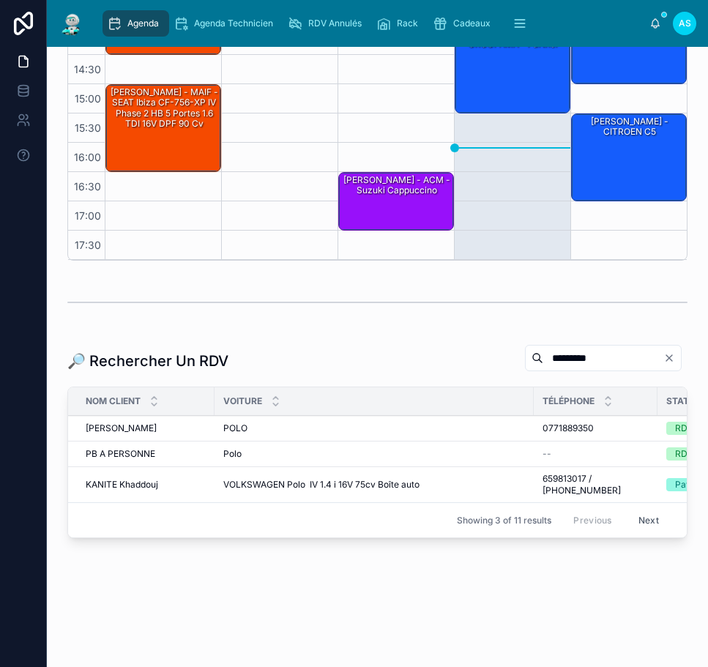
click at [580, 348] on input "*********" at bounding box center [604, 358] width 120 height 21
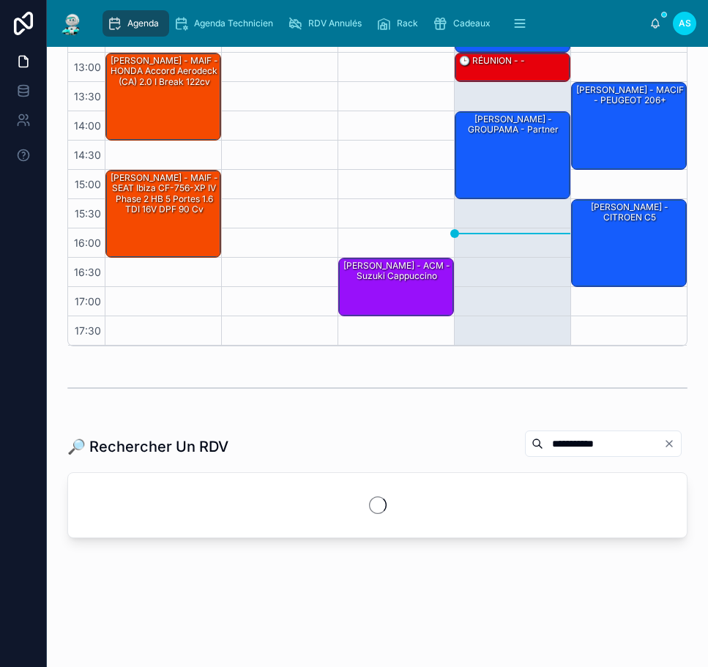
scroll to position [358, 0]
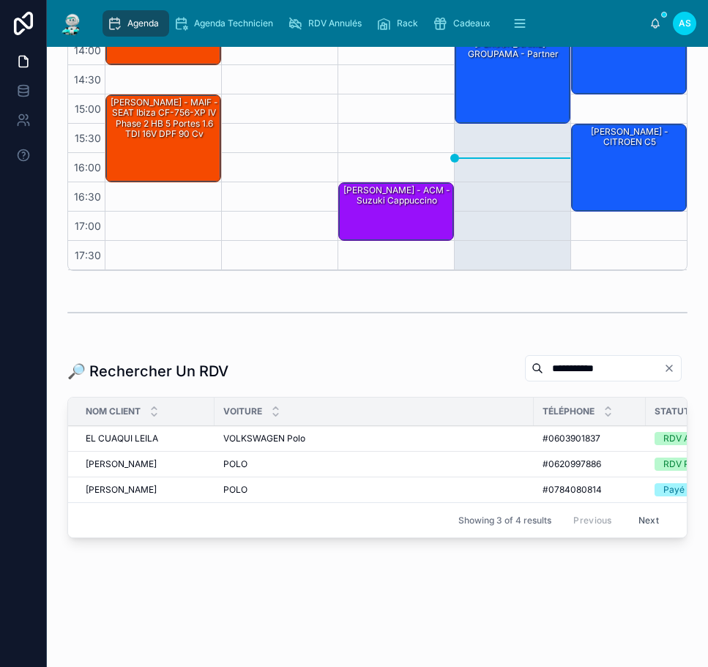
type input "**********"
click at [329, 433] on div "VOLKSWAGEN Polo VOLKSWAGEN Polo" at bounding box center [374, 439] width 302 height 12
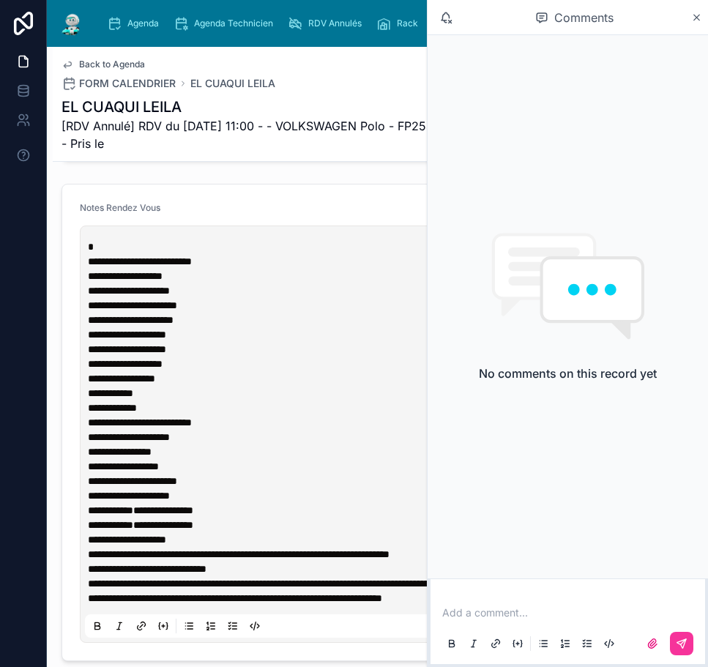
scroll to position [1172, 0]
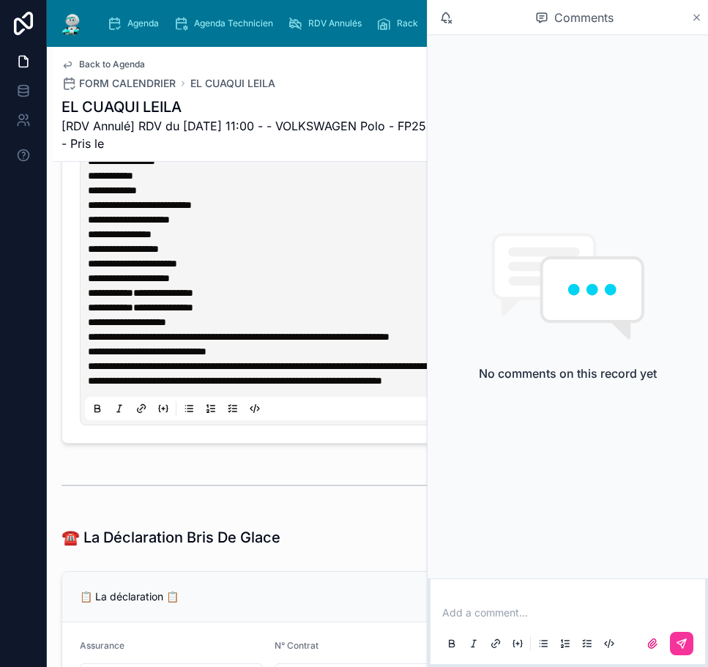
click at [692, 20] on icon at bounding box center [697, 18] width 11 height 12
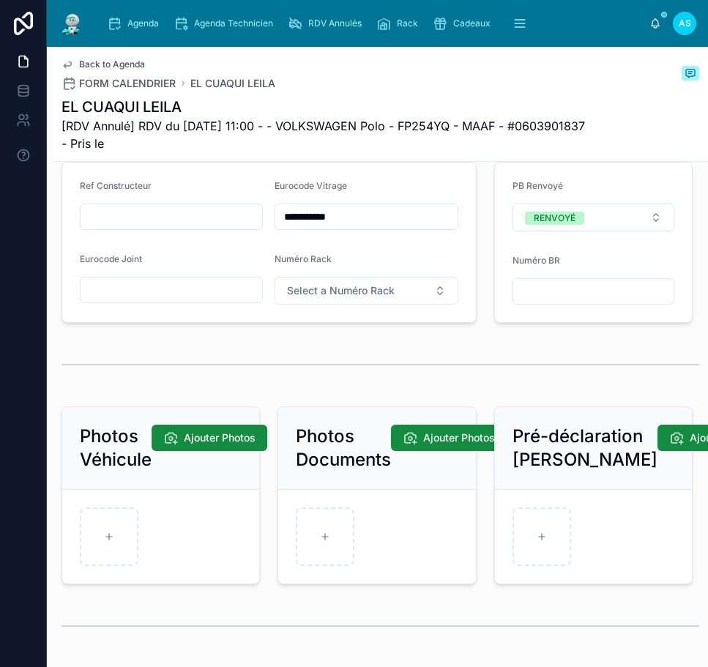
scroll to position [2857, 0]
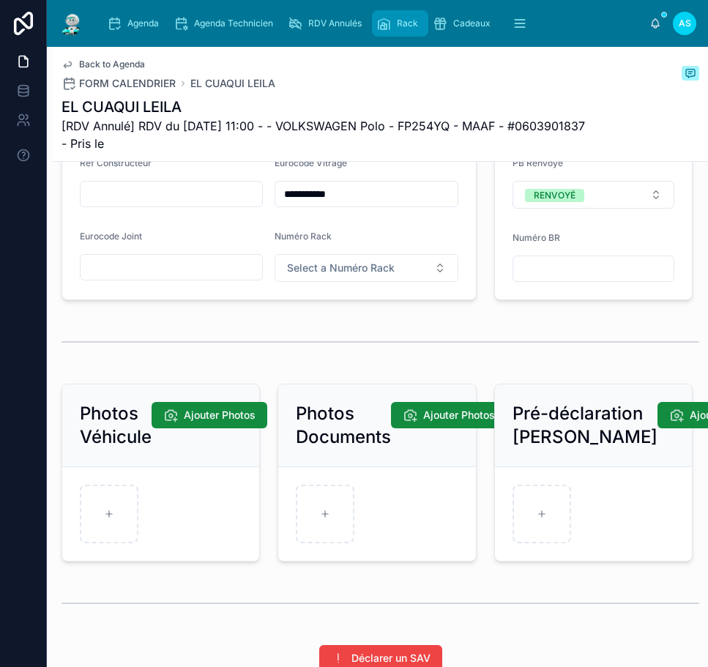
click at [407, 29] on div "Rack" at bounding box center [401, 23] width 48 height 23
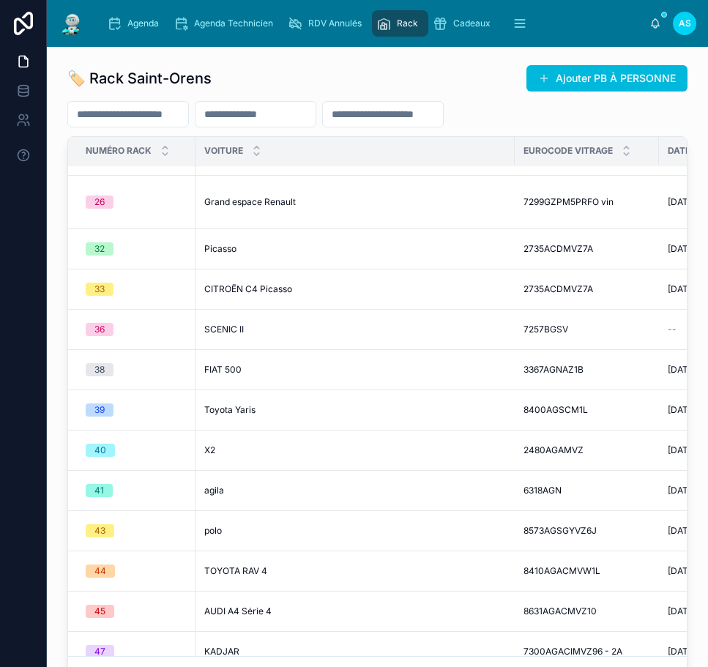
scroll to position [1539, 0]
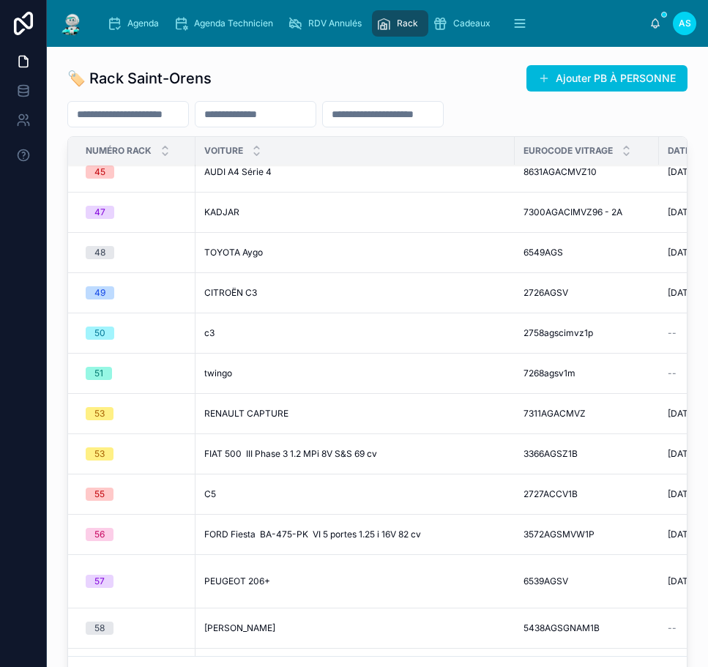
click at [221, 112] on td "polo polo" at bounding box center [355, 92] width 319 height 40
click at [207, 112] on td "polo polo" at bounding box center [355, 92] width 319 height 40
click at [214, 97] on span "polo" at bounding box center [213, 92] width 18 height 12
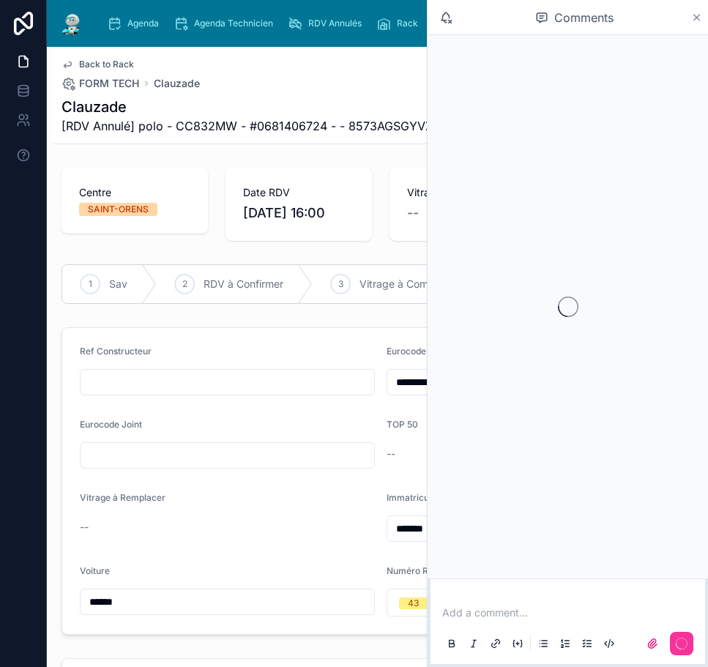
click at [694, 19] on icon at bounding box center [697, 18] width 11 height 12
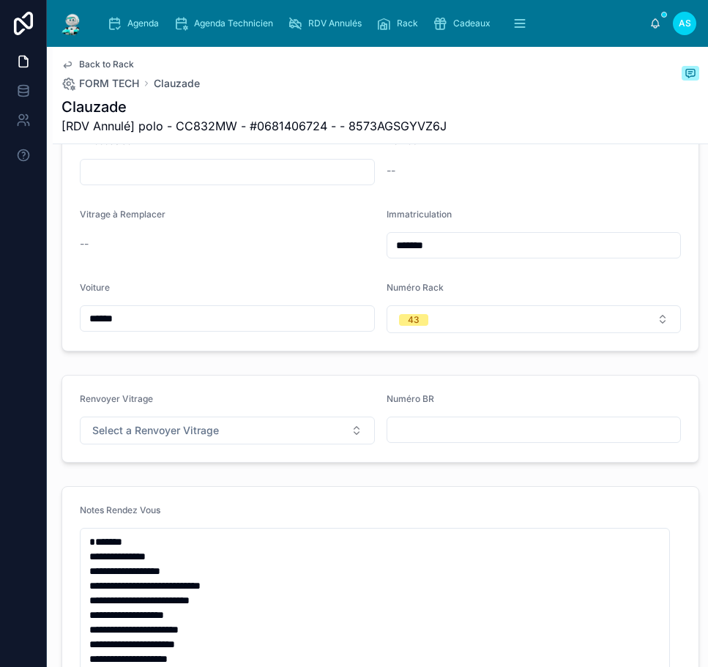
scroll to position [253, 0]
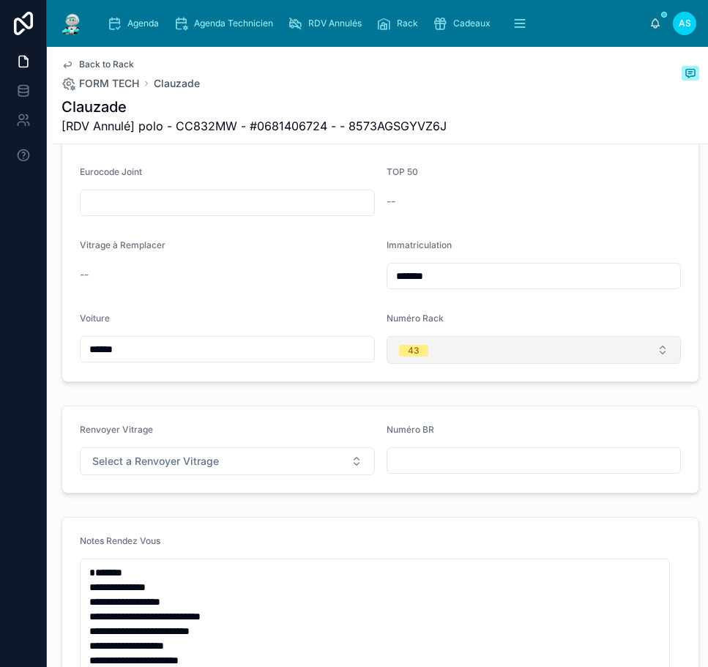
click at [431, 364] on button "43" at bounding box center [534, 350] width 295 height 28
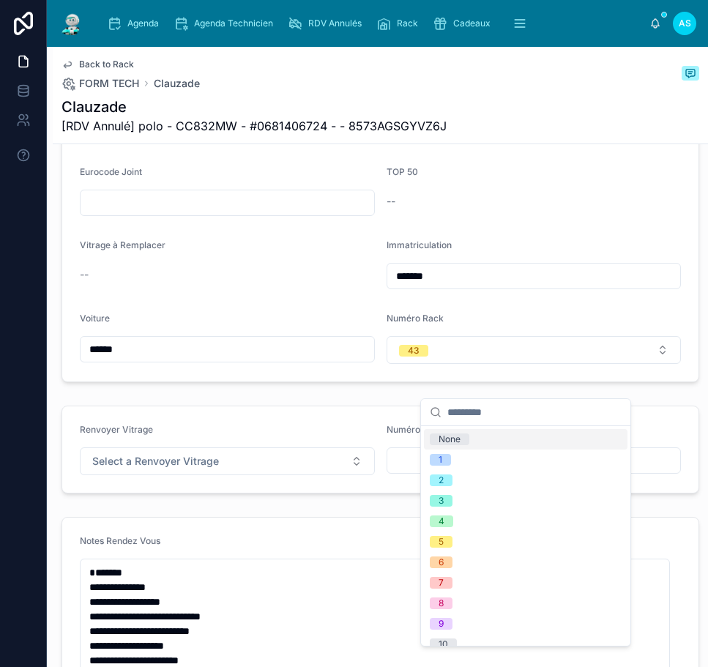
click at [457, 446] on div "None" at bounding box center [526, 439] width 204 height 21
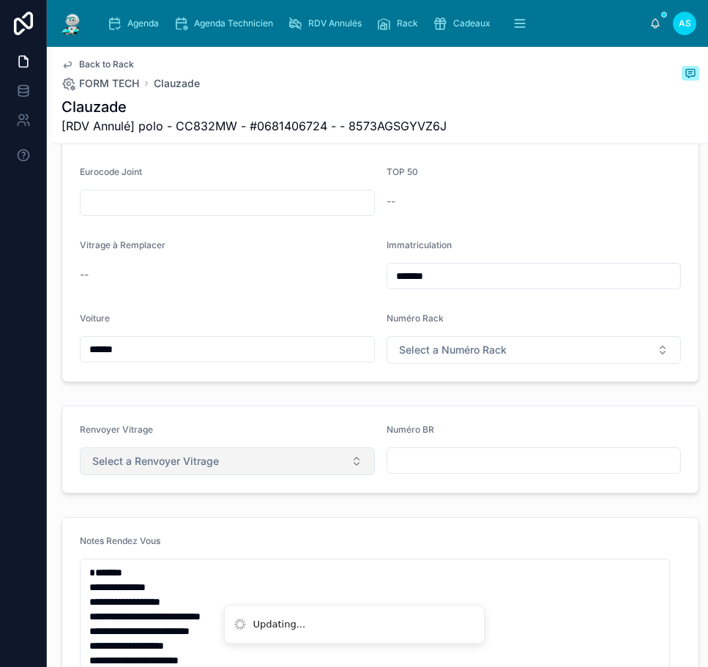
click at [274, 475] on button "Select a Renvoyer Vitrage" at bounding box center [227, 462] width 295 height 28
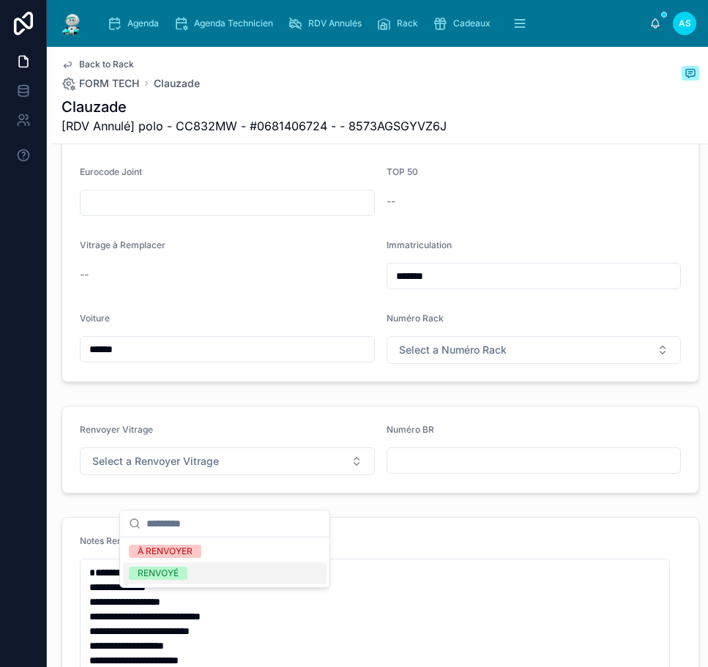
drag, startPoint x: 208, startPoint y: 563, endPoint x: 315, endPoint y: 566, distance: 107.0
click at [210, 564] on div "RENVOYÉ" at bounding box center [225, 574] width 204 height 22
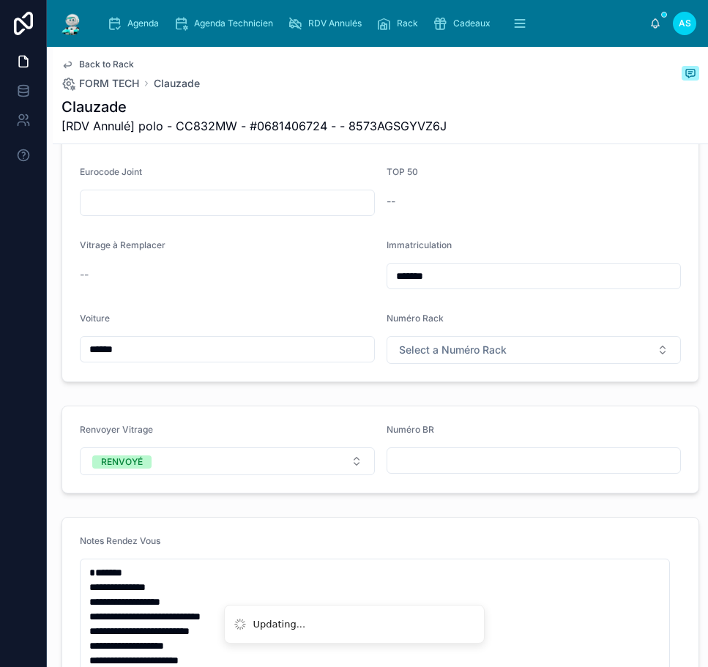
click at [439, 471] on input "text" at bounding box center [535, 461] width 294 height 21
type input "**********"
click at [106, 59] on span "Back to Rack" at bounding box center [106, 65] width 55 height 12
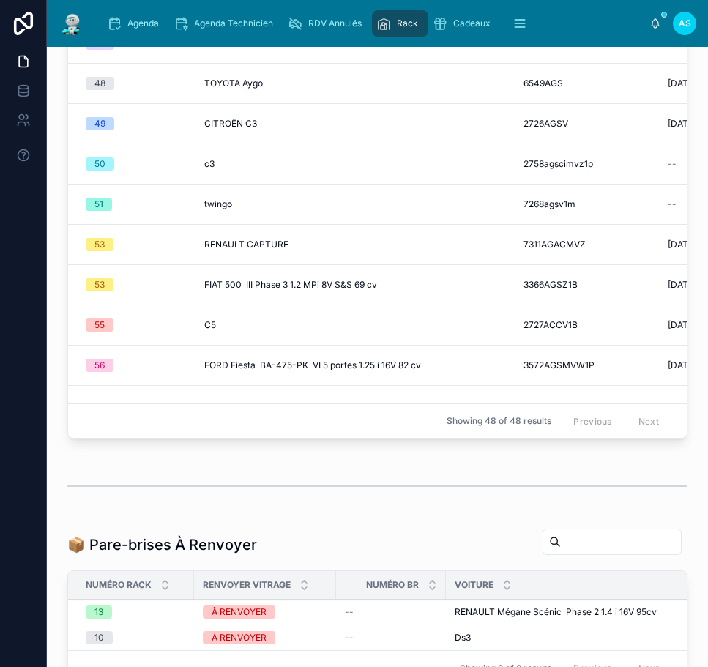
scroll to position [1361, 0]
click at [121, 10] on div "45" at bounding box center [136, 3] width 101 height 13
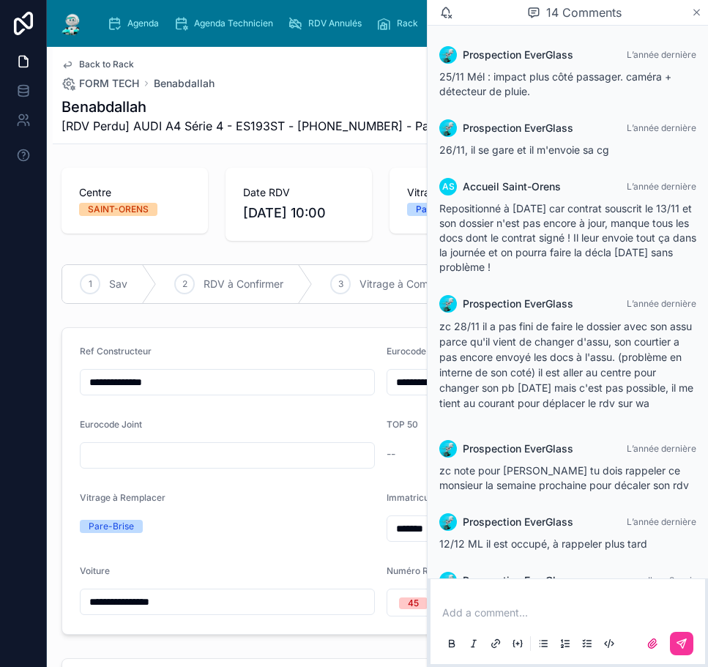
scroll to position [624, 0]
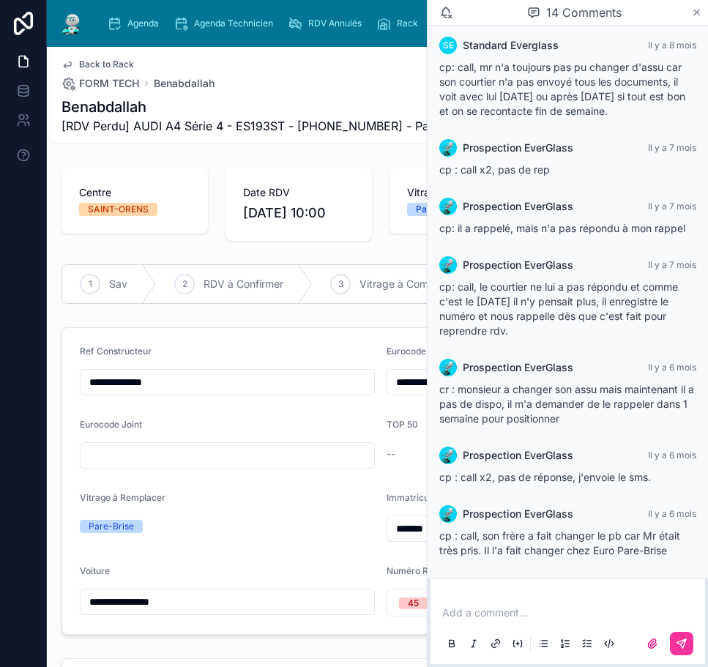
click at [695, 16] on icon at bounding box center [697, 13] width 11 height 12
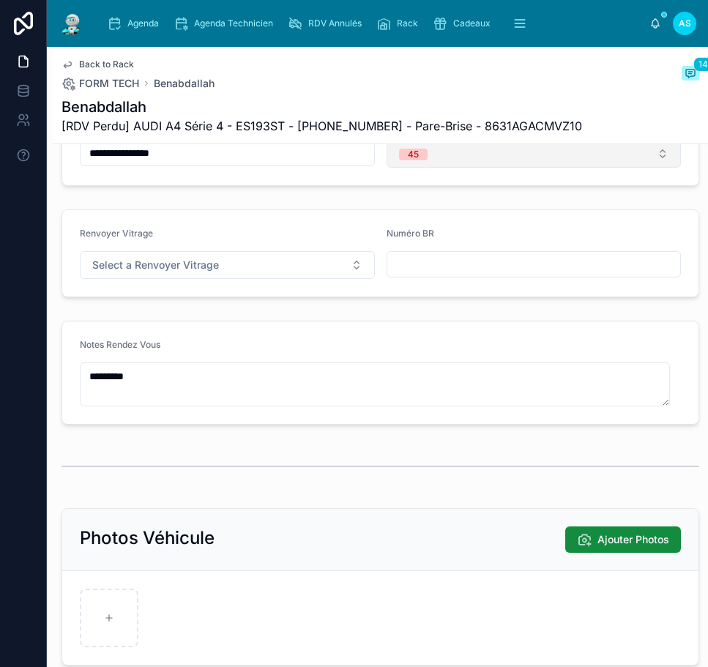
scroll to position [366, 0]
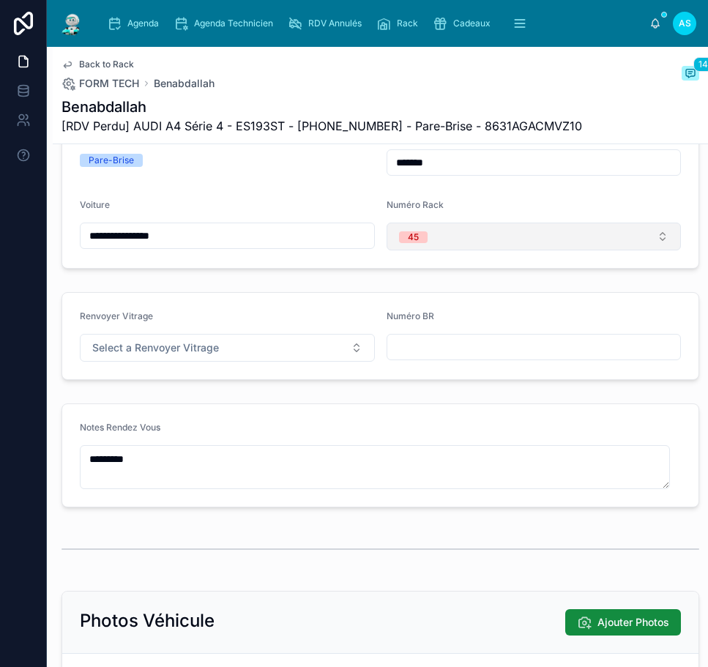
click at [454, 251] on button "45" at bounding box center [534, 237] width 295 height 28
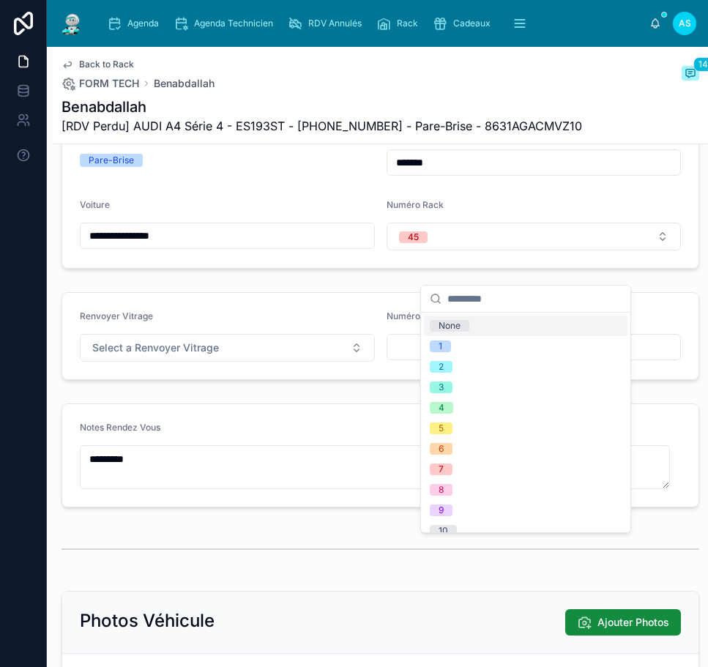
click at [449, 326] on div "None" at bounding box center [450, 326] width 22 height 12
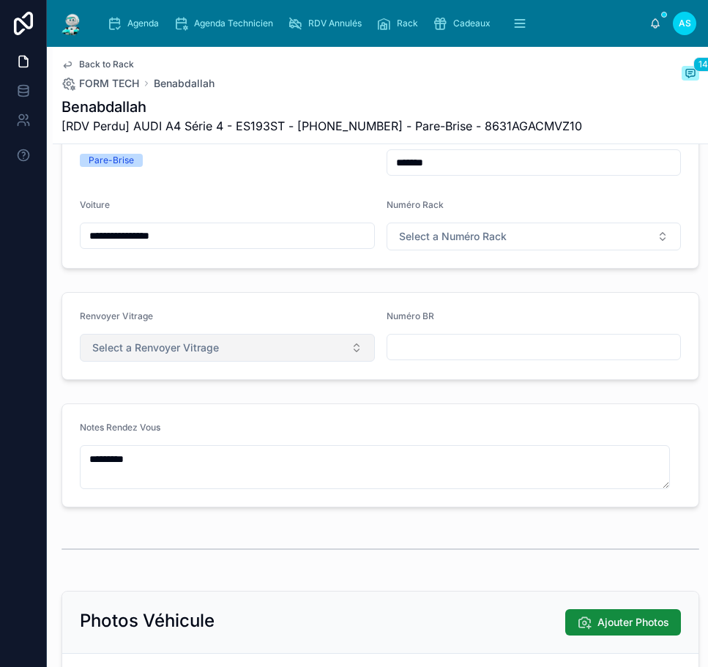
click at [222, 362] on button "Select a Renvoyer Vitrage" at bounding box center [227, 348] width 295 height 28
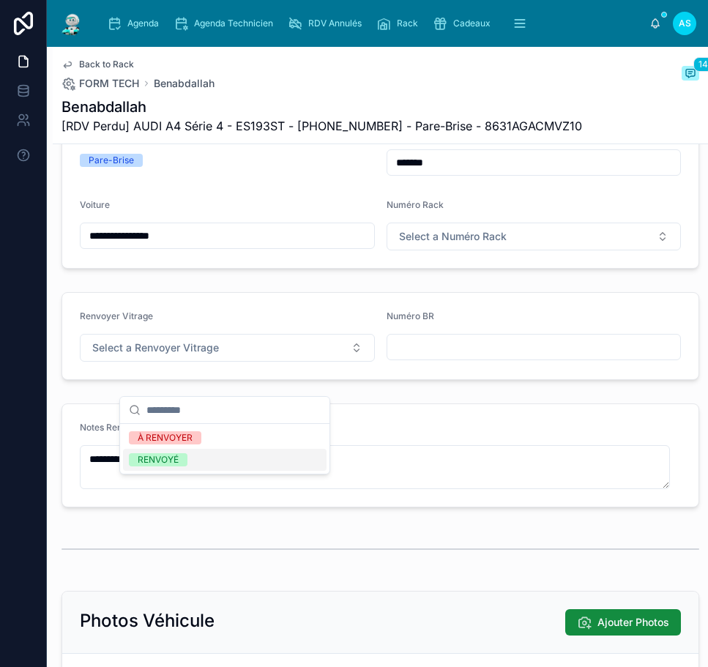
click at [201, 456] on div "RENVOYÉ" at bounding box center [225, 460] width 204 height 22
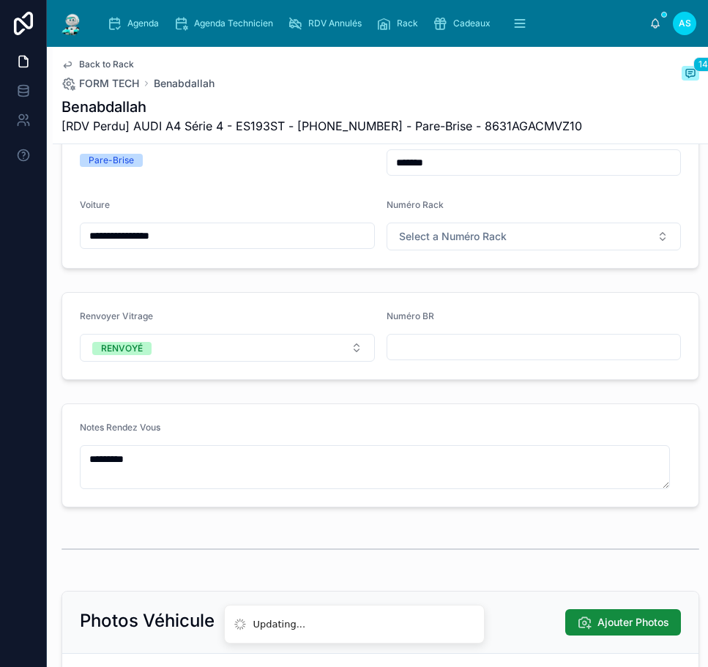
click at [443, 358] on input "text" at bounding box center [535, 347] width 294 height 21
type input "**********"
click at [101, 63] on span "Back to Rack" at bounding box center [106, 65] width 55 height 12
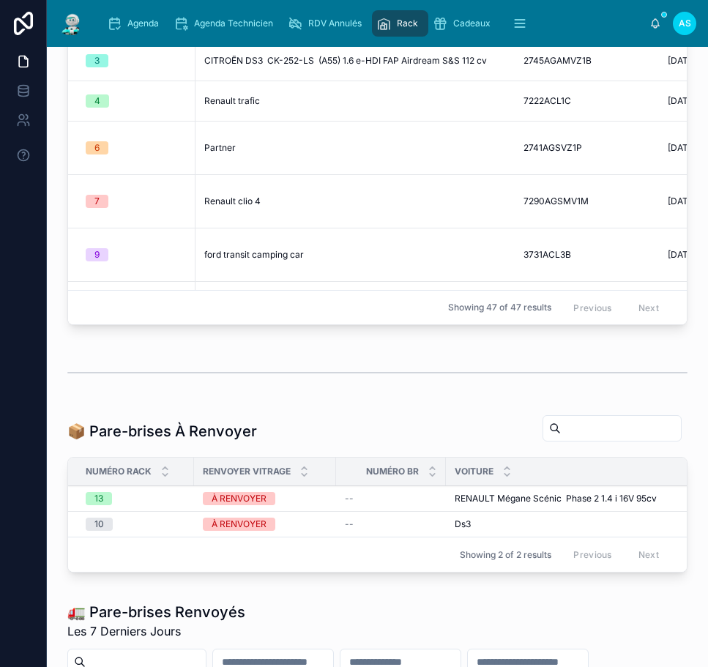
click at [626, 431] on input "text" at bounding box center [621, 428] width 120 height 21
paste input "**********"
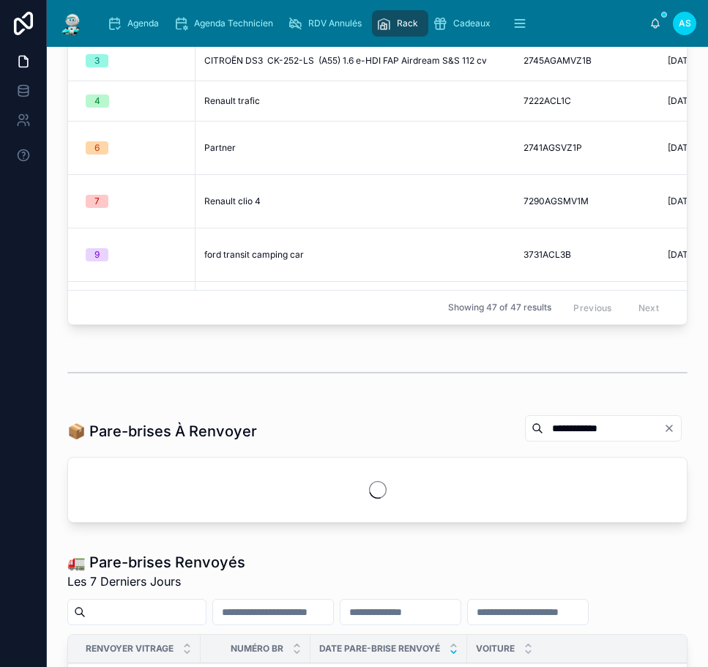
type input "**********"
drag, startPoint x: 659, startPoint y: 432, endPoint x: 450, endPoint y: 286, distance: 254.2
click at [664, 432] on icon "Clear" at bounding box center [670, 429] width 12 height 12
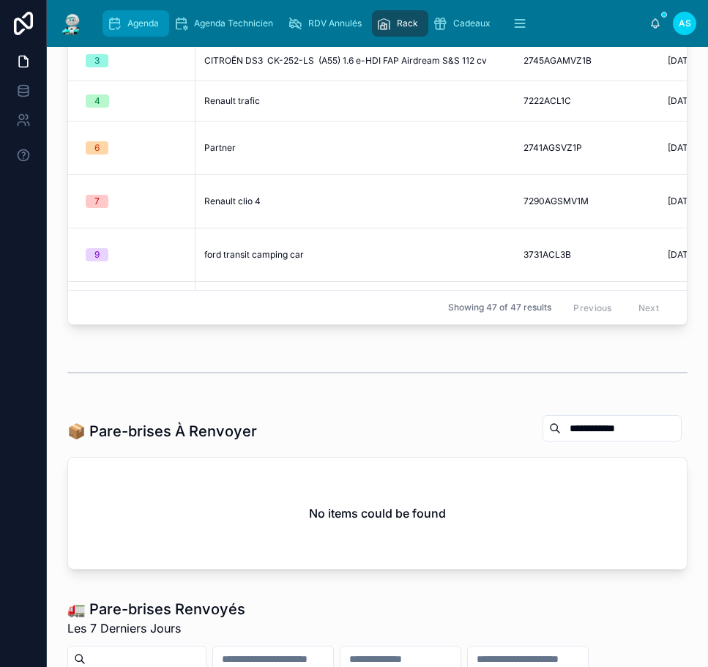
click at [134, 33] on div "Agenda" at bounding box center [136, 23] width 58 height 23
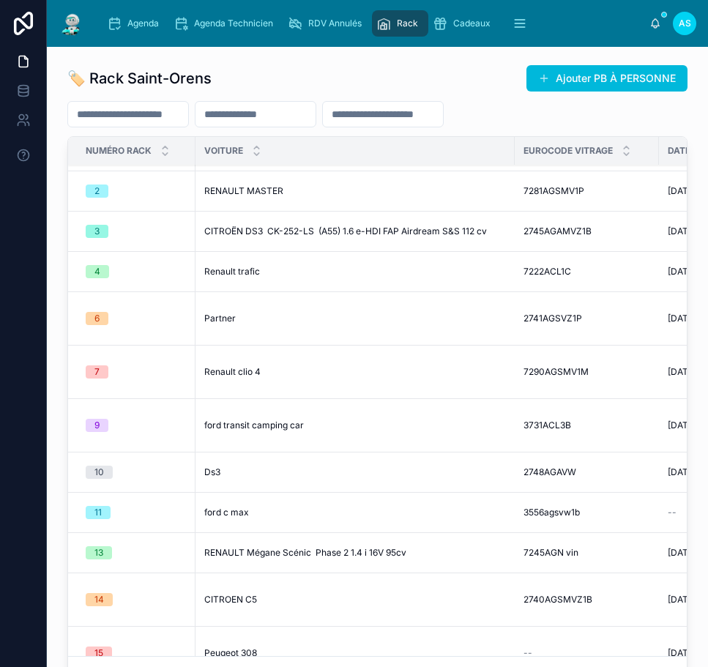
scroll to position [147, 0]
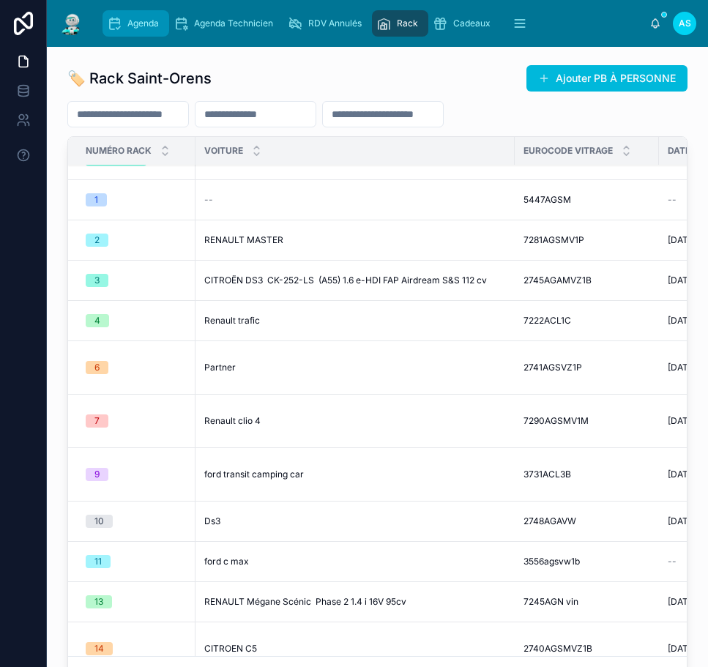
click at [107, 21] on icon "scrollable content" at bounding box center [114, 23] width 15 height 15
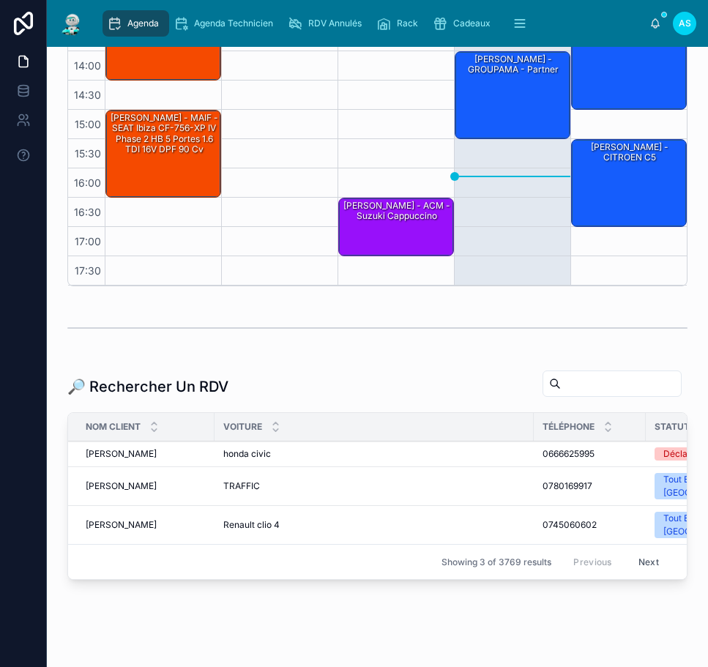
scroll to position [366, 0]
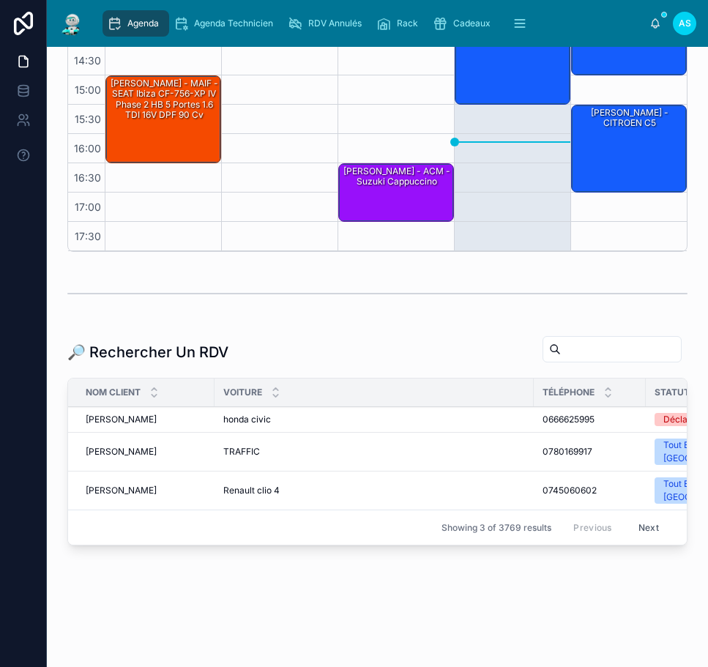
click at [564, 357] on input "text" at bounding box center [621, 349] width 120 height 21
paste input "**********"
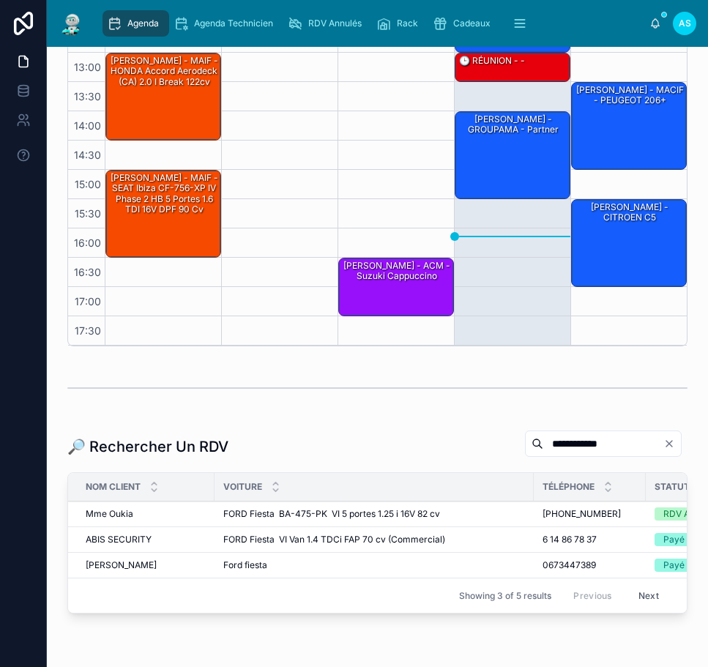
scroll to position [358, 0]
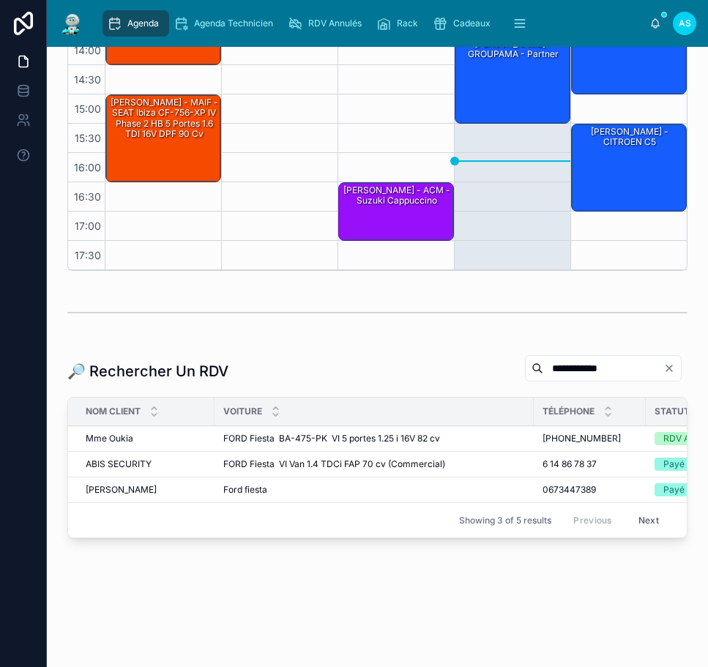
type input "**********"
click at [430, 433] on span "FORD Fiesta BA-475-PK VI 5 portes 1.25 i 16V 82 cv" at bounding box center [331, 439] width 217 height 12
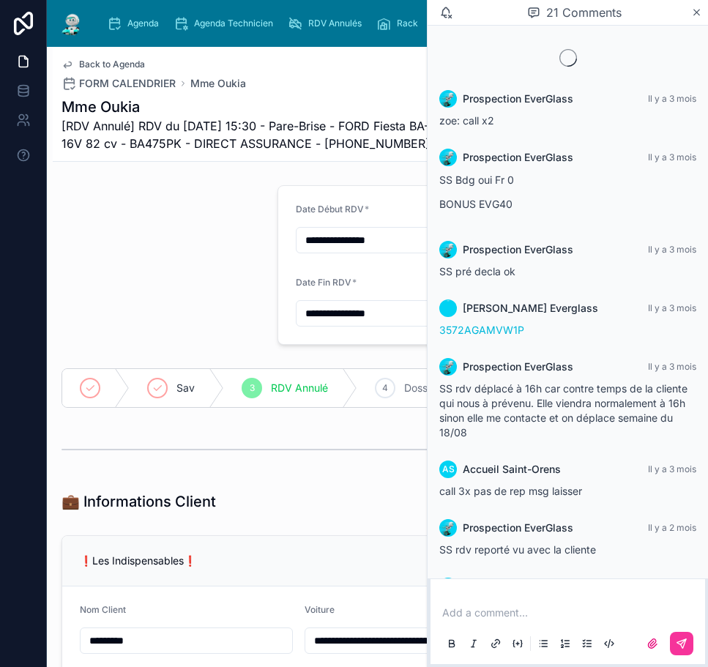
scroll to position [1073, 0]
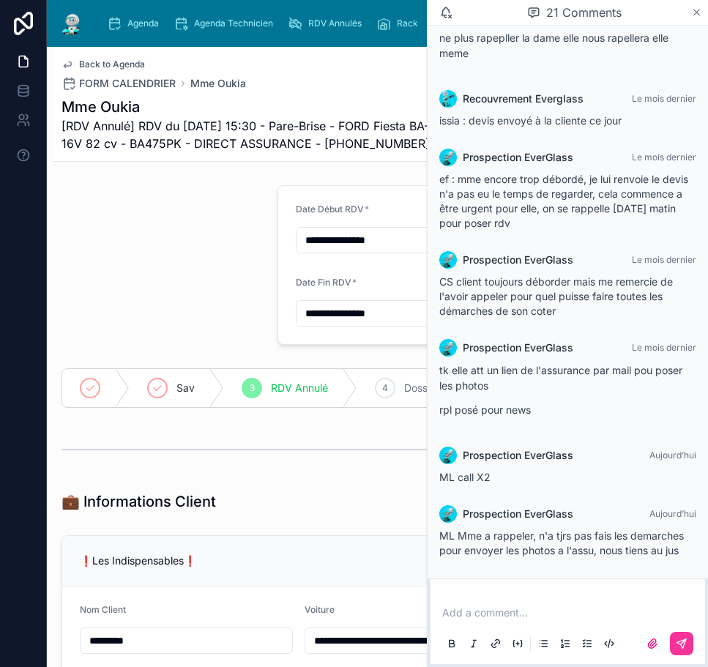
click at [695, 14] on icon at bounding box center [697, 13] width 11 height 12
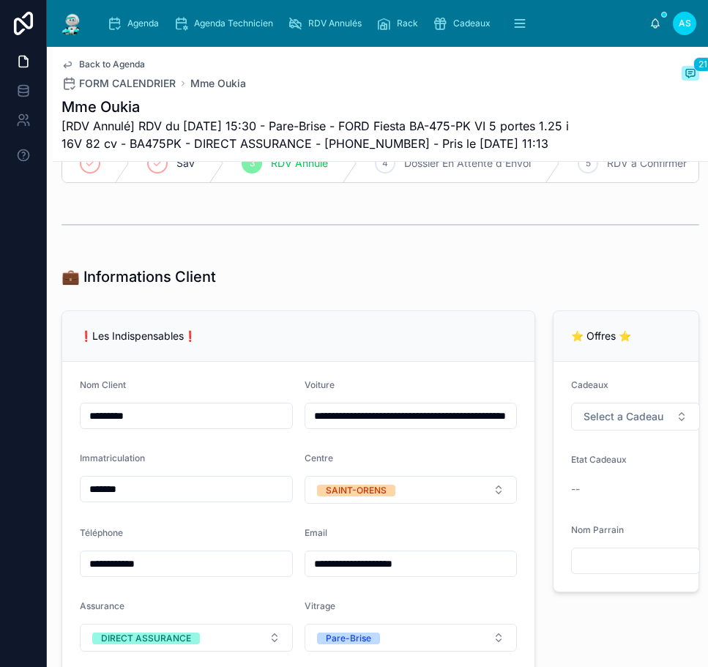
scroll to position [440, 0]
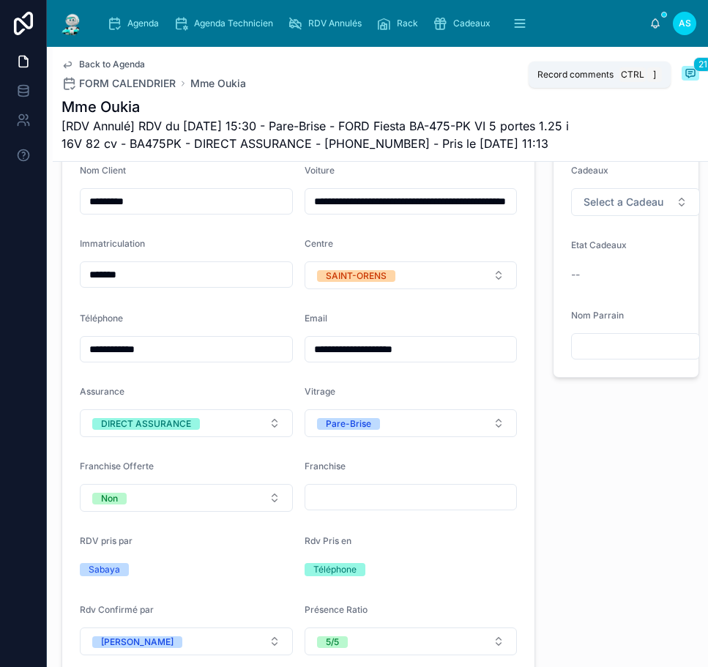
click at [694, 65] on span "21" at bounding box center [703, 64] width 19 height 15
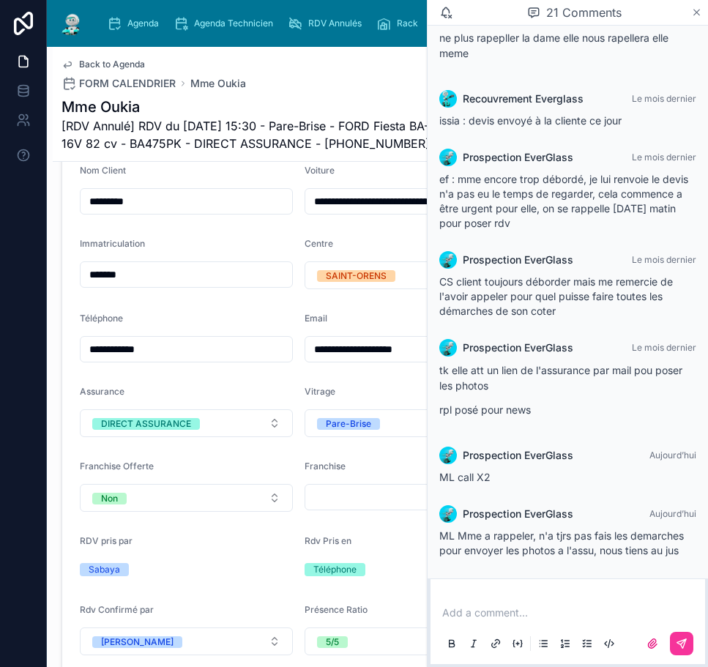
click at [697, 9] on icon at bounding box center [697, 13] width 11 height 12
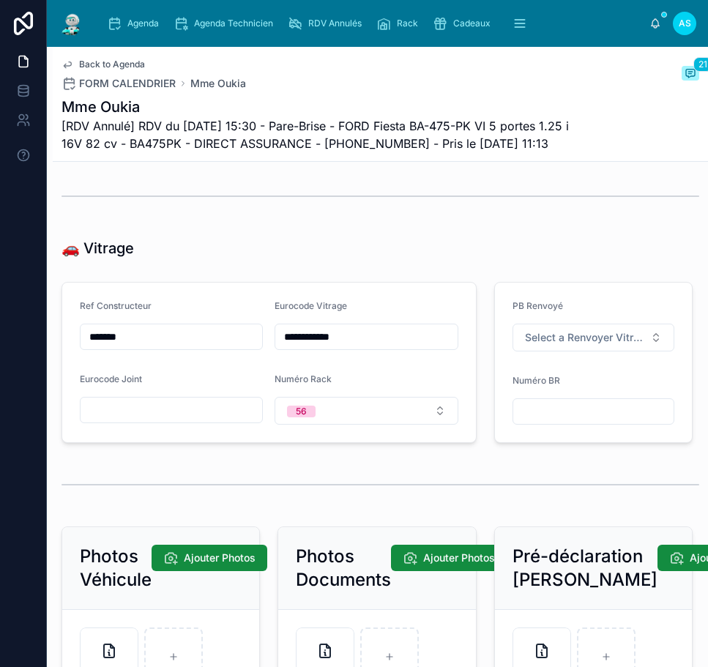
scroll to position [2491, 0]
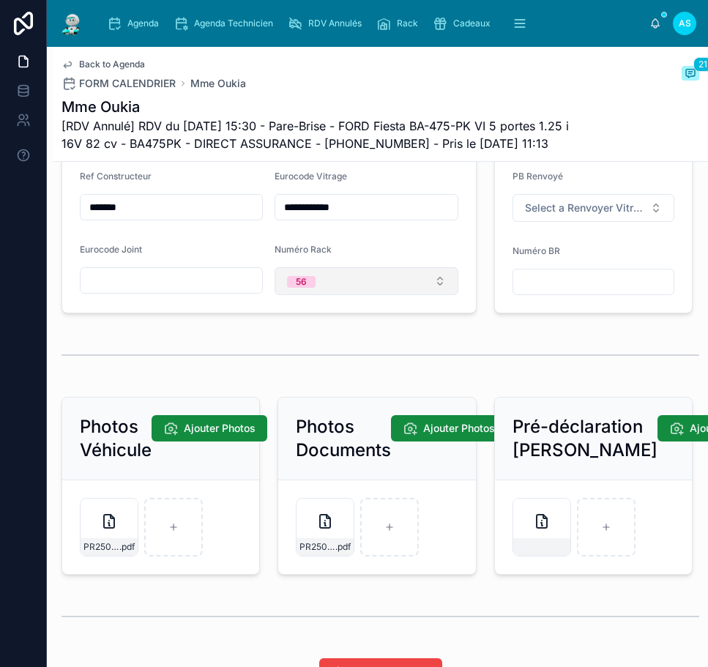
click at [334, 282] on button "56" at bounding box center [366, 281] width 183 height 28
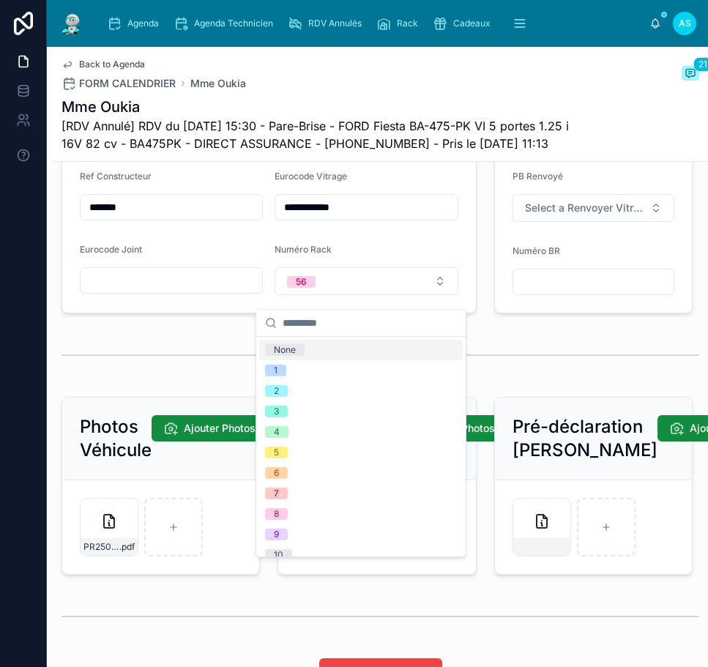
click at [297, 347] on span "None" at bounding box center [285, 350] width 40 height 12
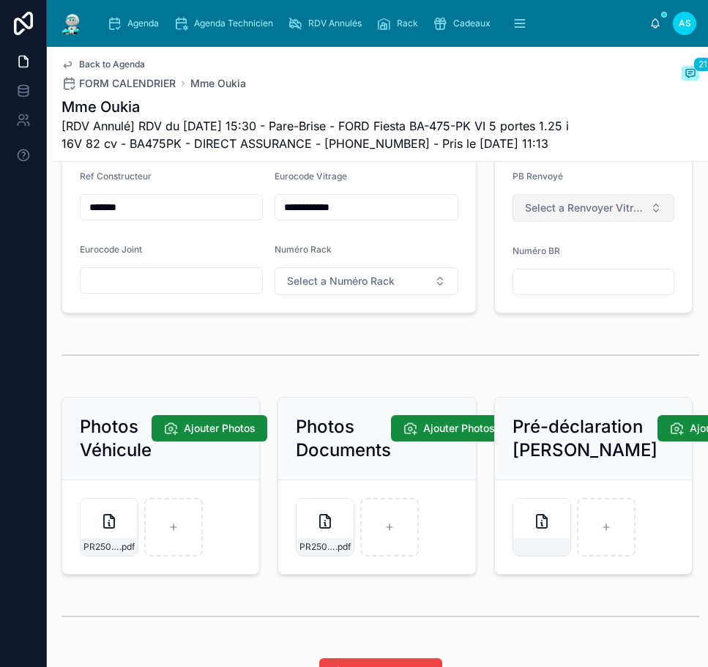
click at [580, 215] on span "Select a Renvoyer Vitrage" at bounding box center [584, 208] width 119 height 15
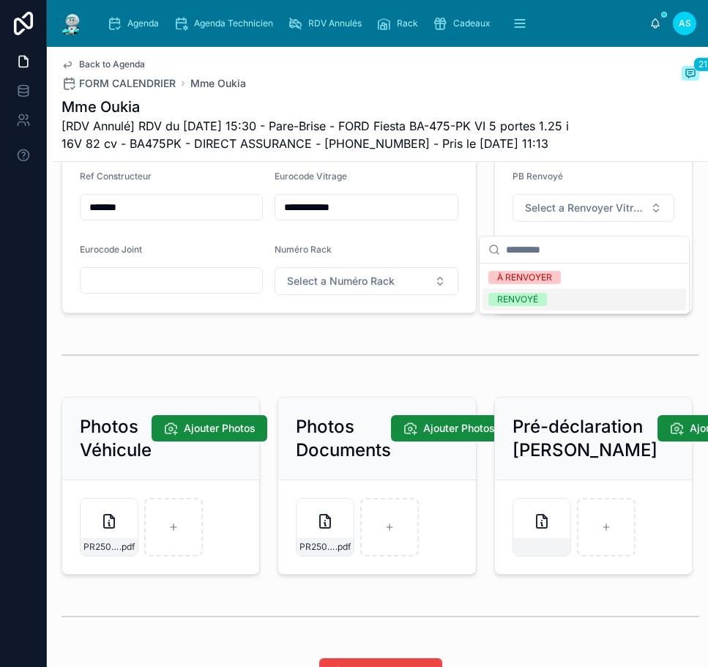
click at [541, 306] on div "RENVOYÉ" at bounding box center [585, 300] width 204 height 22
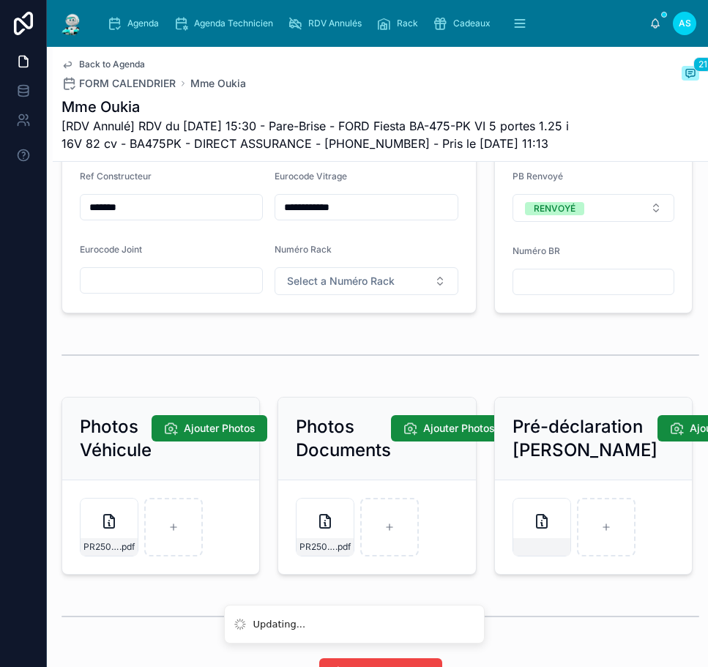
drag, startPoint x: 538, startPoint y: 298, endPoint x: 563, endPoint y: 279, distance: 31.9
click at [538, 292] on input "text" at bounding box center [594, 282] width 160 height 21
type input "**********"
click at [114, 60] on span "Back to Agenda" at bounding box center [112, 65] width 66 height 12
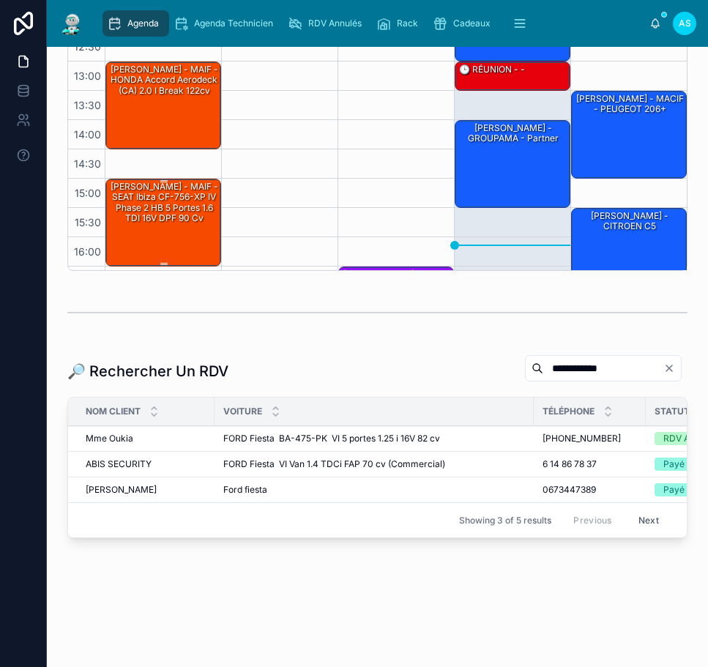
scroll to position [84, 0]
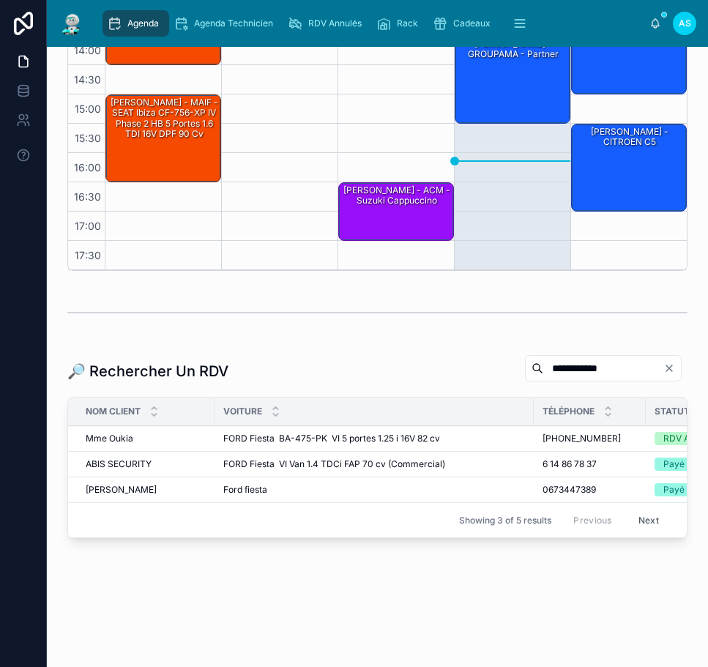
click at [664, 363] on icon "Clear" at bounding box center [670, 369] width 12 height 12
click at [561, 360] on input "**********" at bounding box center [621, 368] width 120 height 21
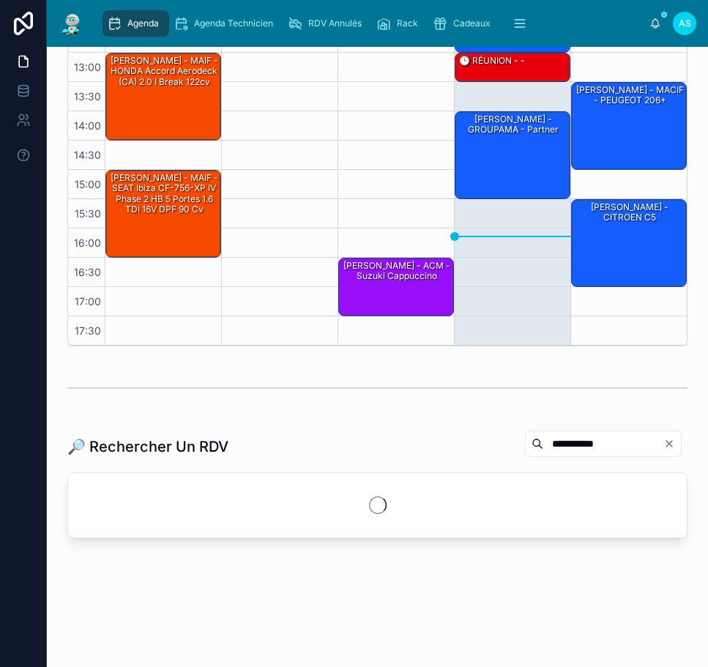
scroll to position [272, 0]
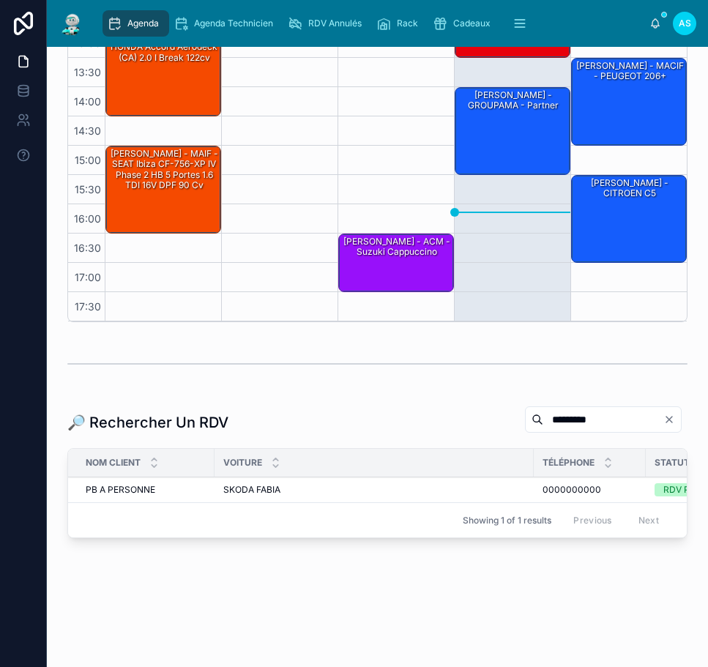
type input "*********"
click at [112, 484] on span "PB A PERSONNE" at bounding box center [121, 490] width 70 height 12
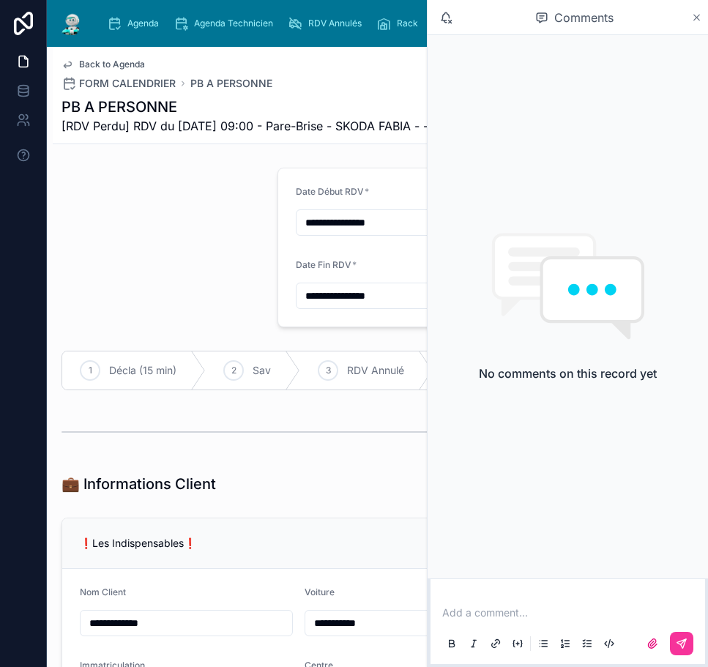
click at [698, 18] on icon at bounding box center [698, 18] width 6 height 6
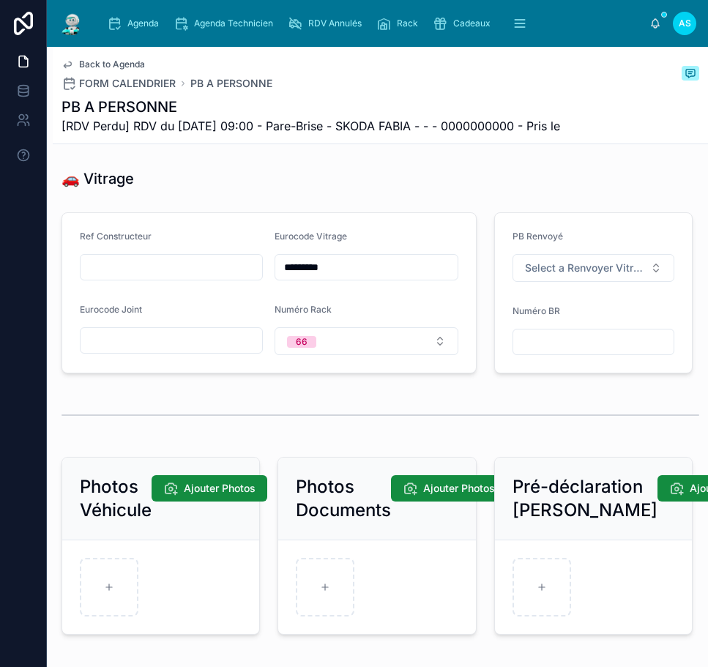
scroll to position [2491, 0]
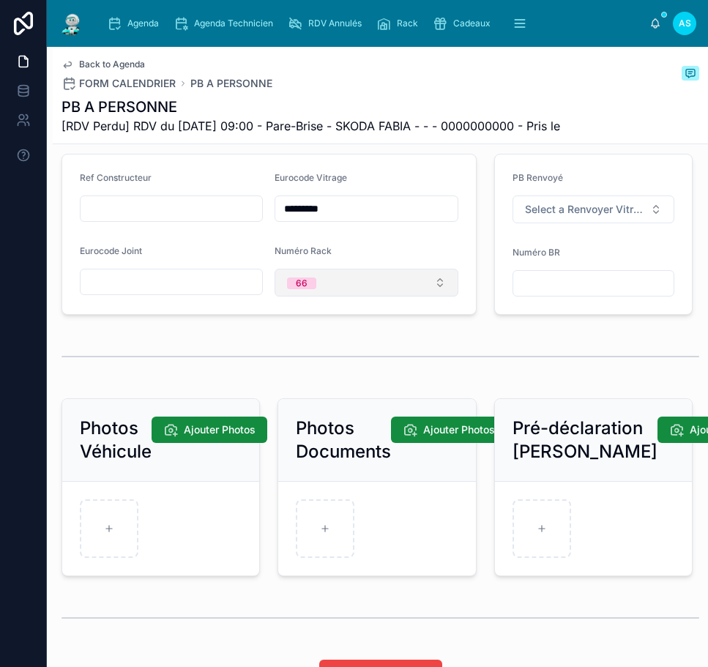
click at [362, 297] on button "66" at bounding box center [366, 283] width 183 height 28
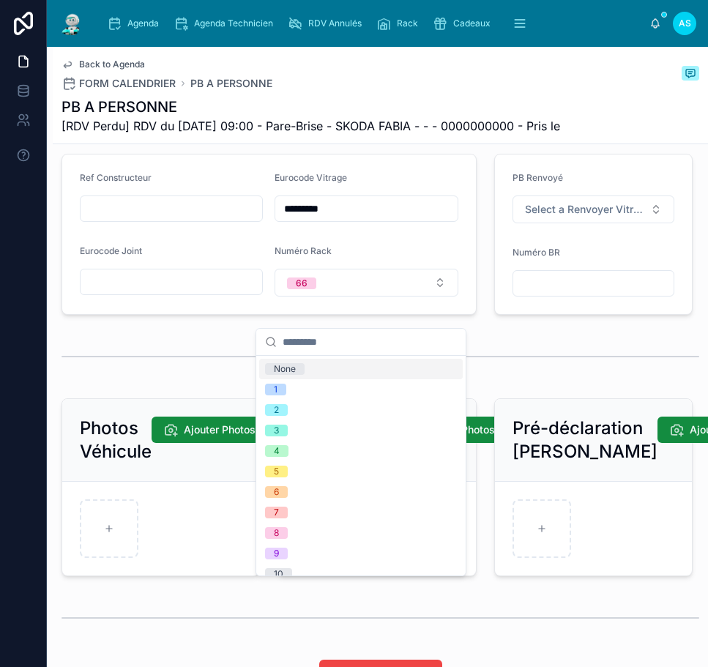
click at [327, 371] on div "None" at bounding box center [361, 369] width 204 height 21
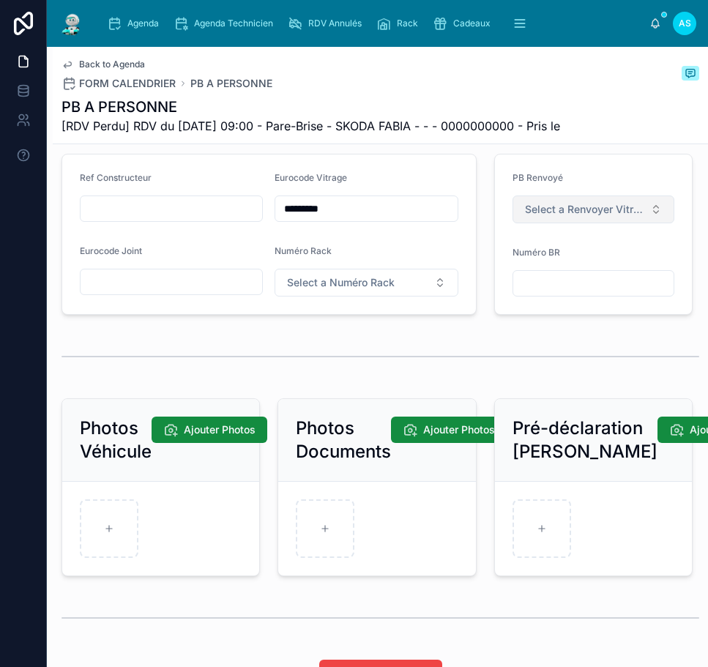
click at [588, 223] on button "Select a Renvoyer Vitrage" at bounding box center [594, 210] width 162 height 28
click at [574, 321] on div "RENVOYÉ" at bounding box center [585, 319] width 204 height 22
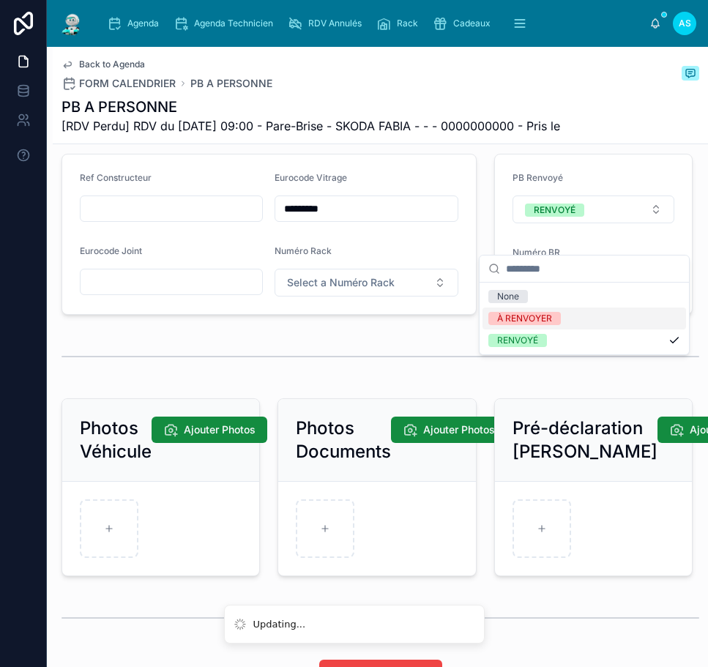
click at [572, 294] on input "text" at bounding box center [594, 283] width 160 height 21
type input "**********"
click at [107, 68] on span "Back to Agenda" at bounding box center [112, 65] width 66 height 12
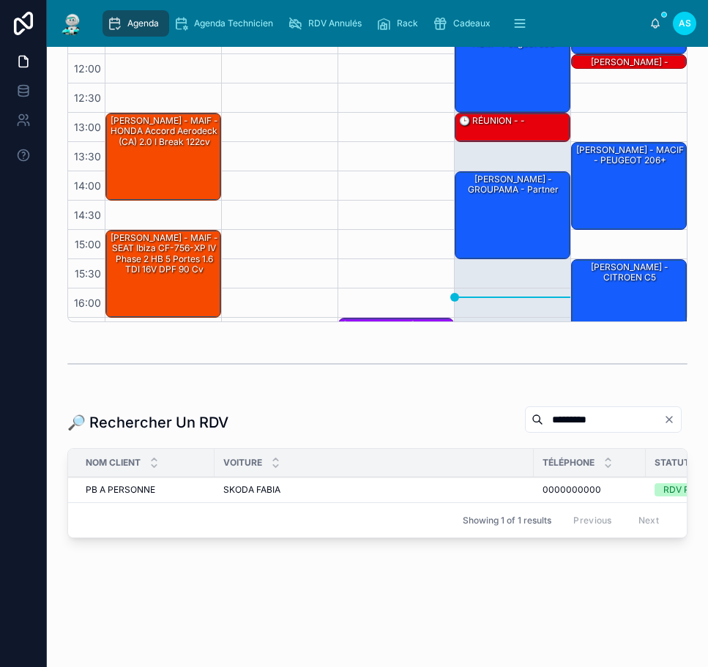
scroll to position [84, 0]
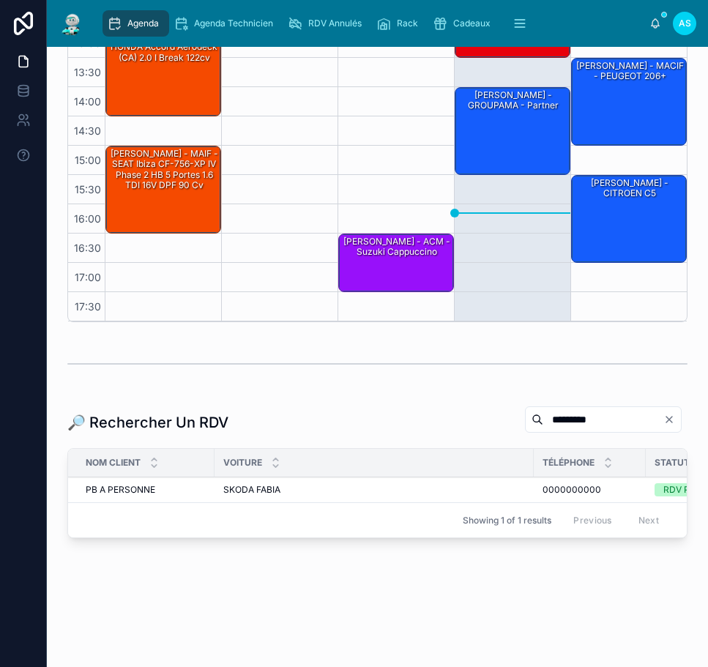
click at [144, 5] on div "Agenda Agenda Technicien RDV Annulés Rack Cadeaux Dossiers Non Envoyés Assuranc…" at bounding box center [378, 23] width 662 height 47
click at [145, 16] on div "Agenda" at bounding box center [136, 23] width 58 height 23
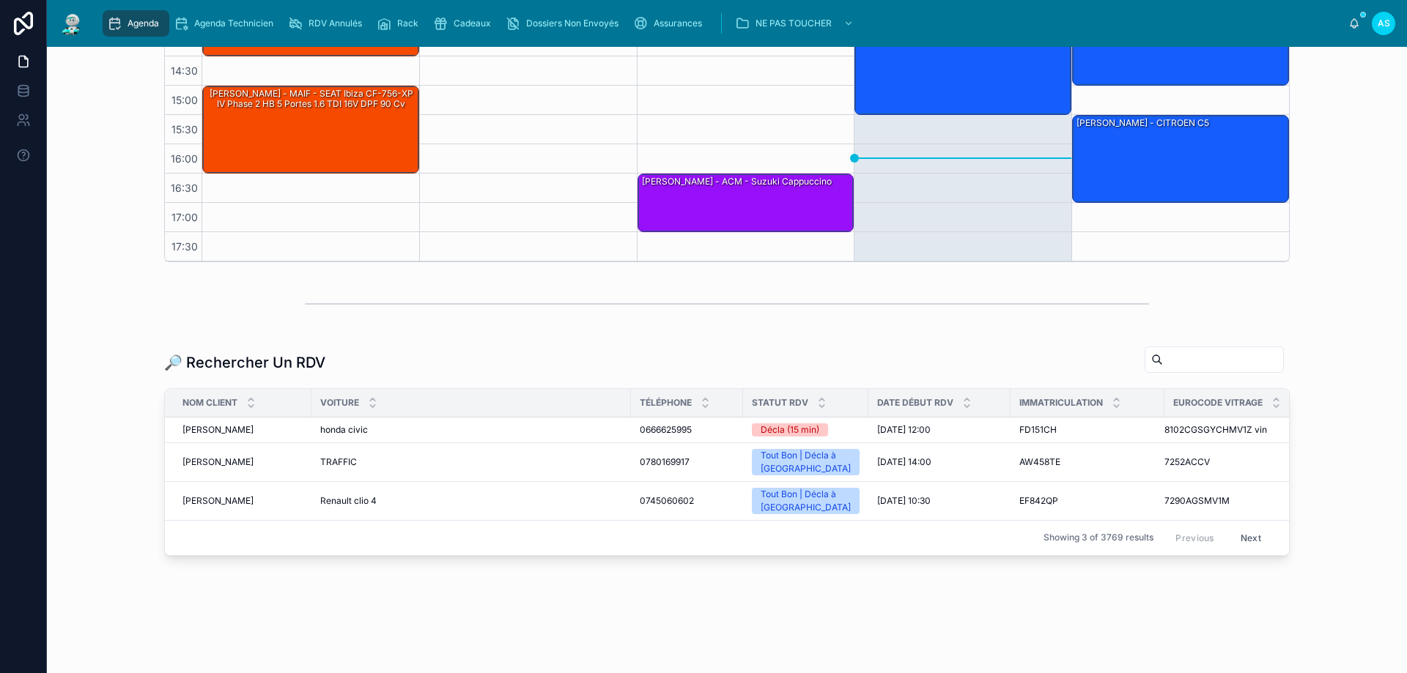
scroll to position [366, 0]
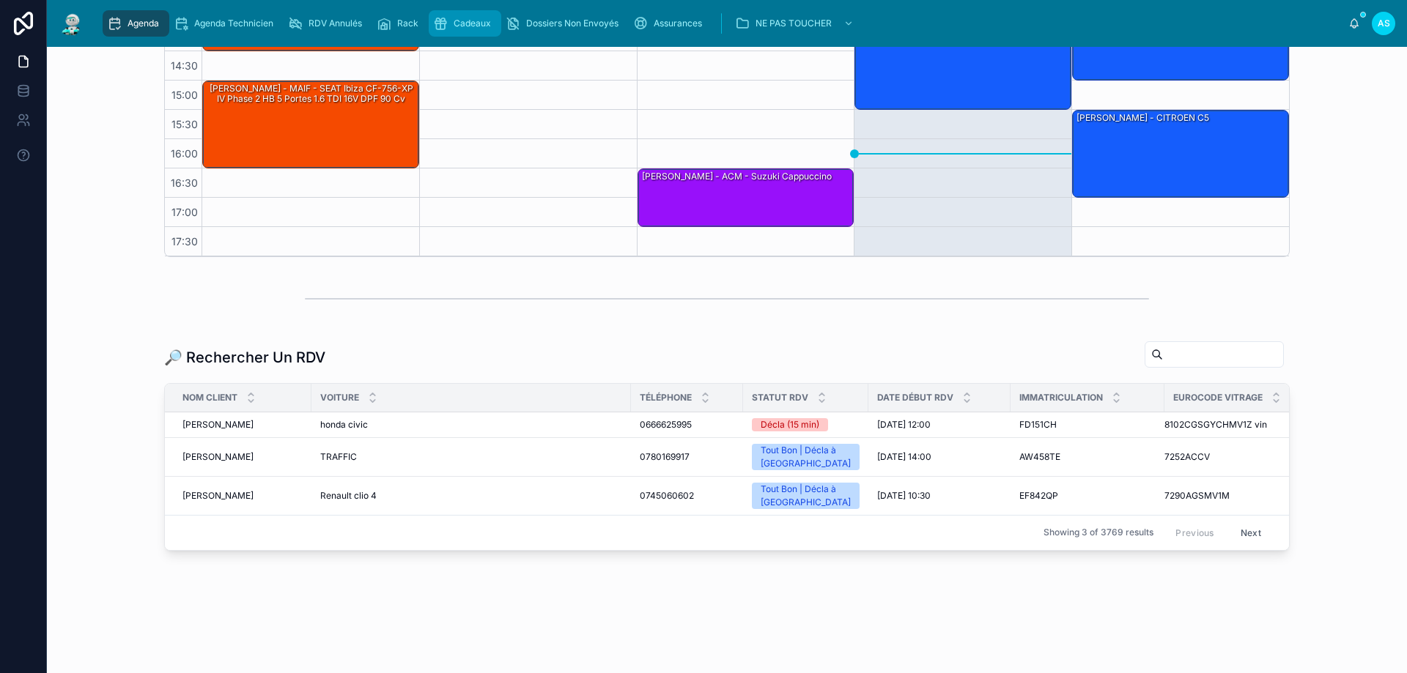
click at [451, 19] on div "Cadeaux" at bounding box center [465, 23] width 64 height 23
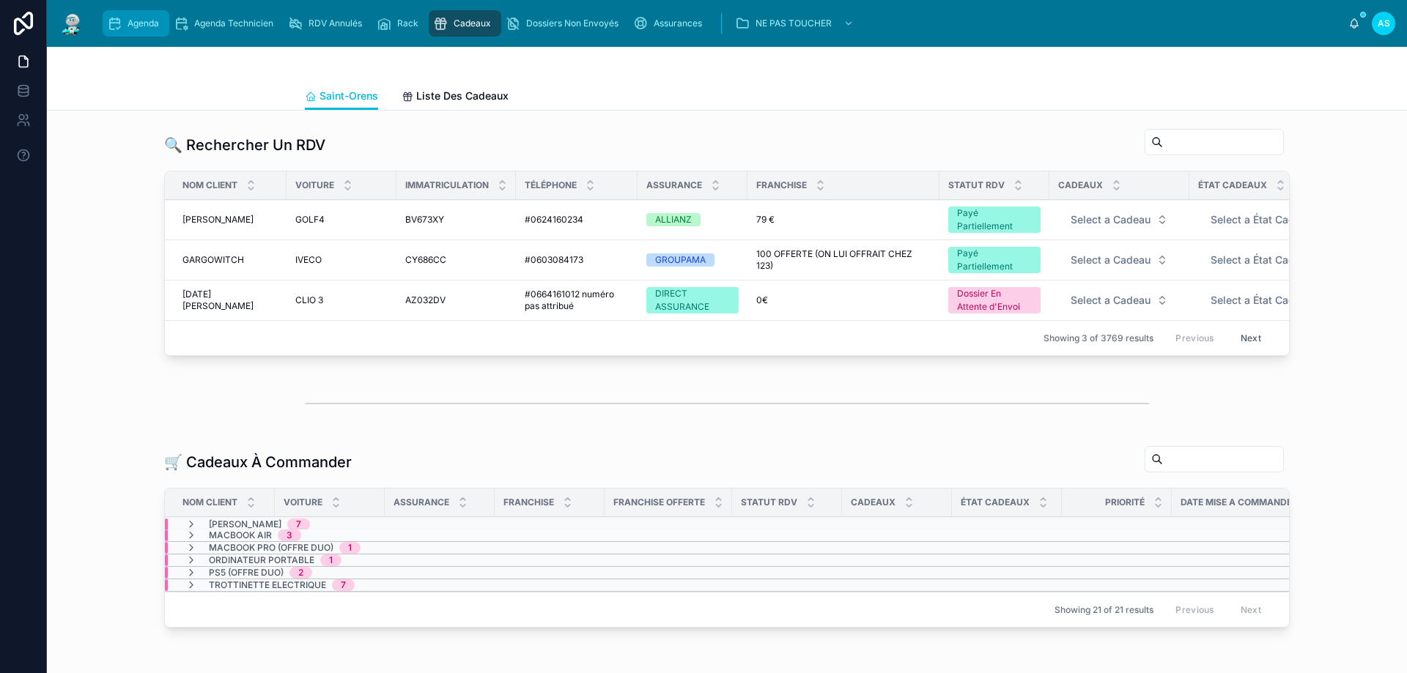
click at [157, 24] on span "Agenda" at bounding box center [143, 24] width 32 height 12
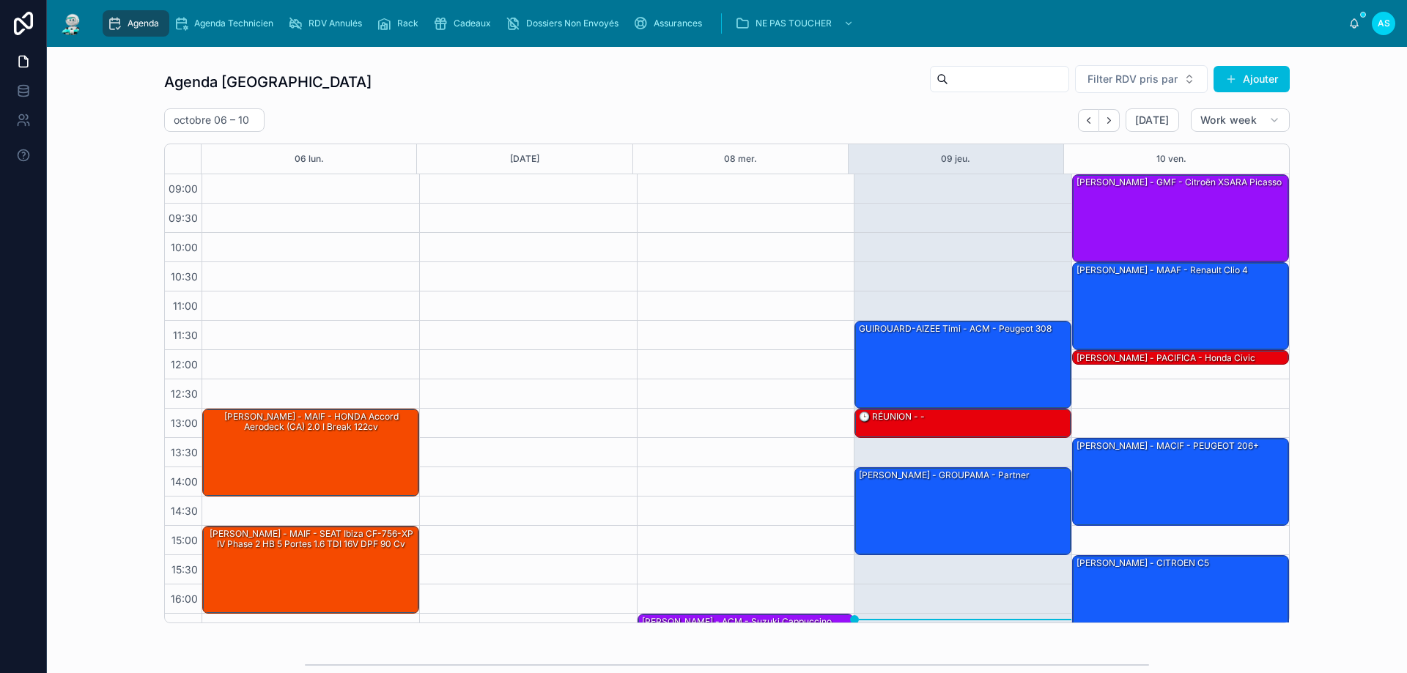
scroll to position [79, 0]
